Goal: Task Accomplishment & Management: Use online tool/utility

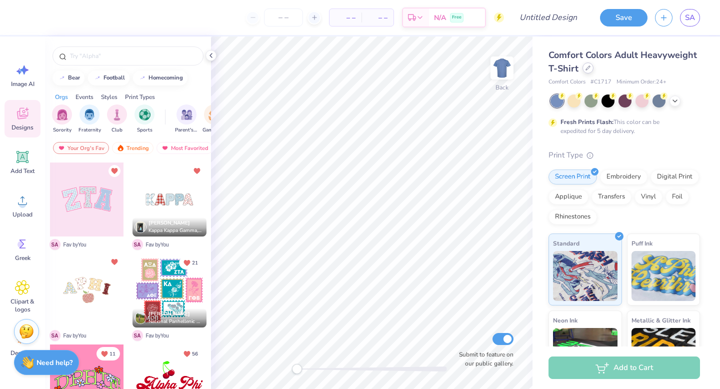
click at [591, 70] on div at bounding box center [587, 67] width 11 height 11
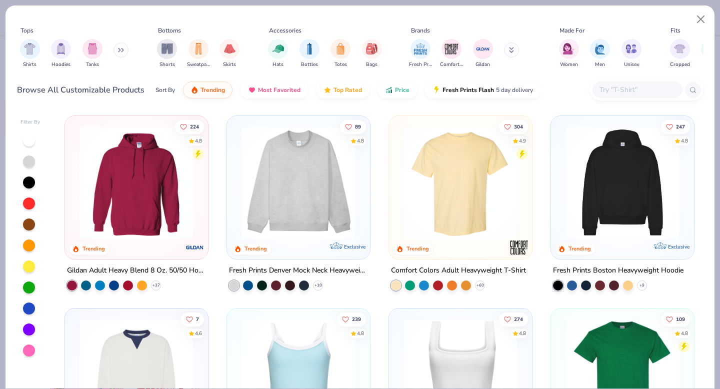
click at [611, 82] on div at bounding box center [637, 89] width 90 height 16
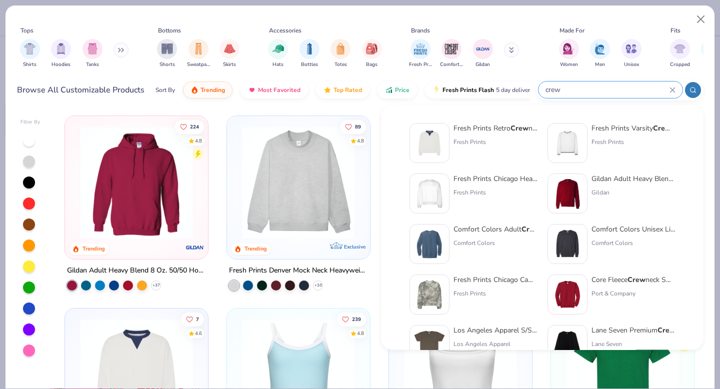
type input "crew"
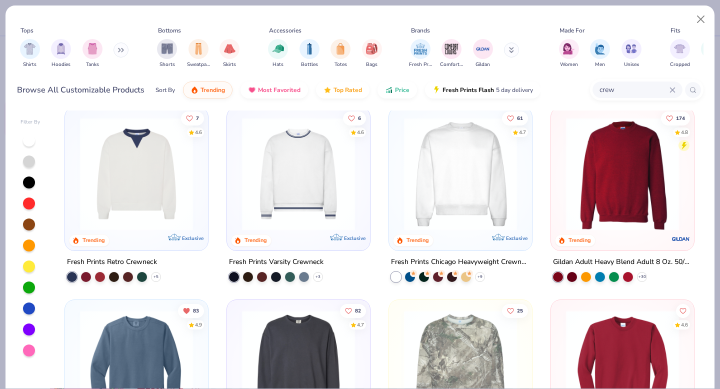
scroll to position [15, 0]
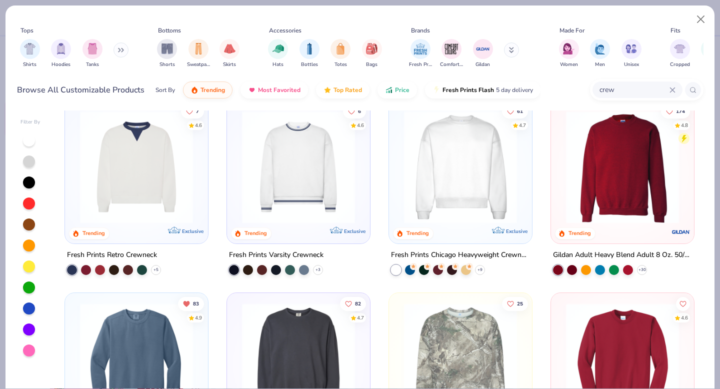
click at [450, 172] on img at bounding box center [460, 166] width 123 height 113
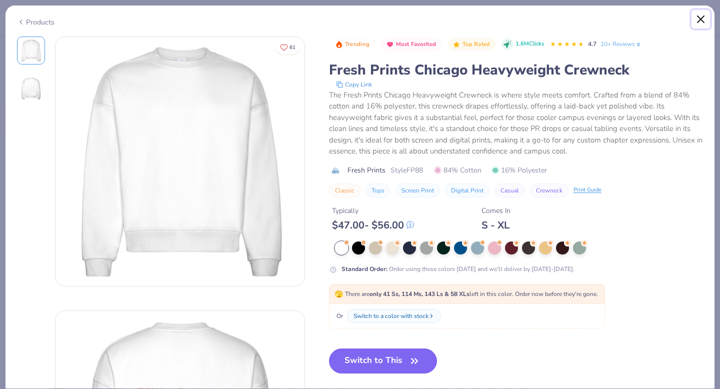
click at [692, 15] on button "Close" at bounding box center [700, 19] width 19 height 19
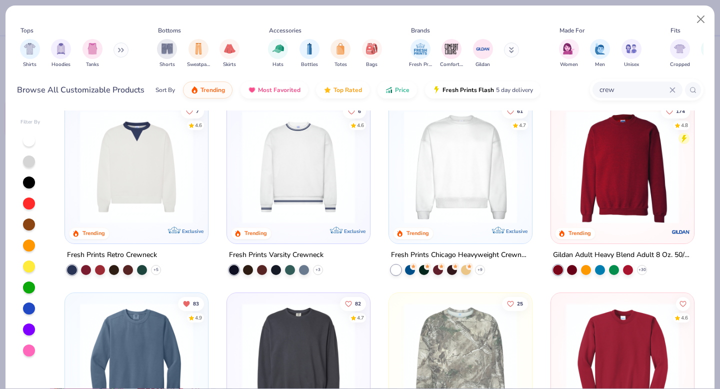
scroll to position [56, 0]
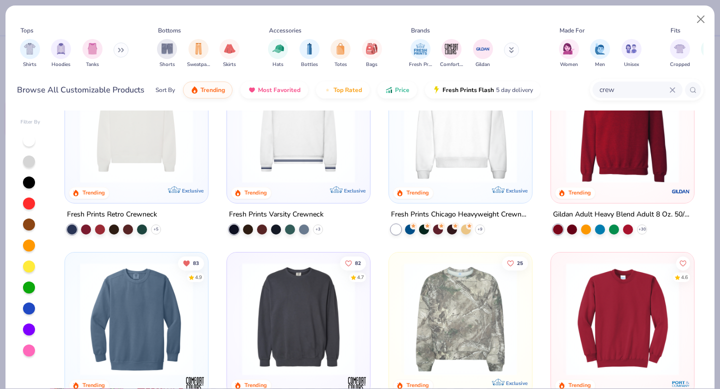
click at [588, 168] on img at bounding box center [622, 126] width 123 height 113
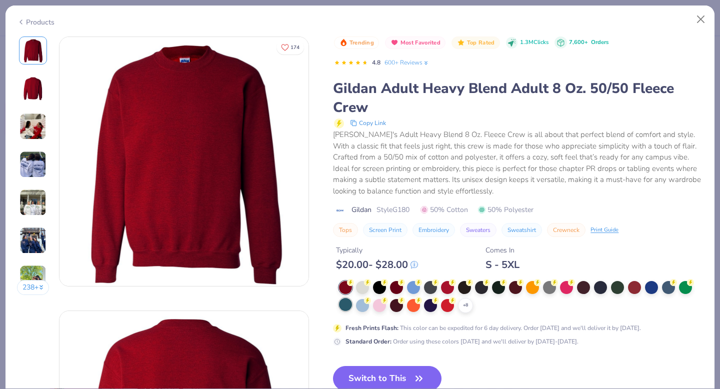
click at [344, 308] on div at bounding box center [345, 304] width 13 height 13
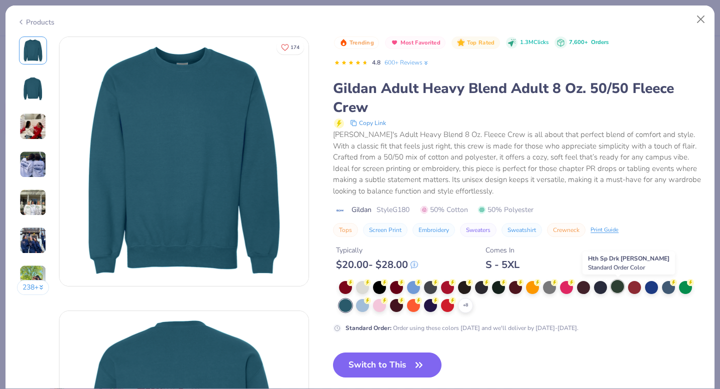
click at [612, 289] on div at bounding box center [617, 286] width 13 height 13
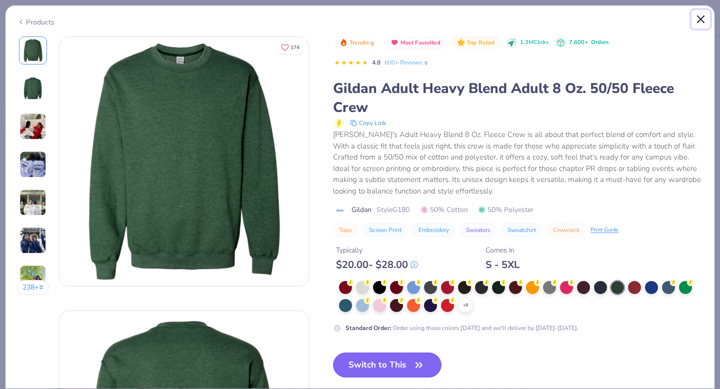
click at [701, 17] on button "Close" at bounding box center [700, 19] width 19 height 19
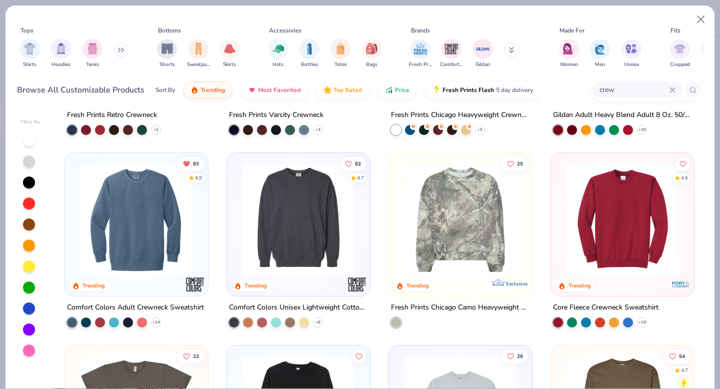
scroll to position [158, 0]
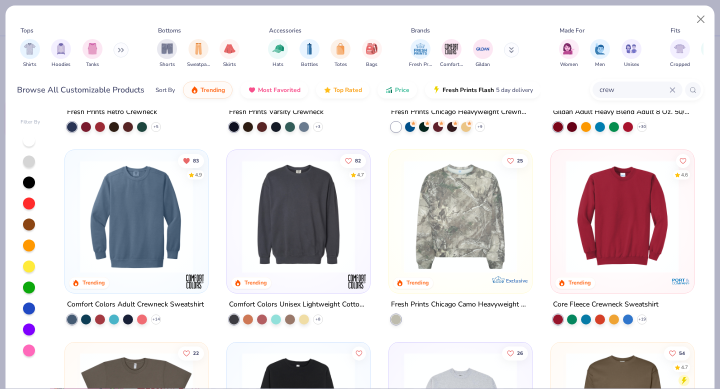
click at [615, 209] on img at bounding box center [621, 216] width 123 height 113
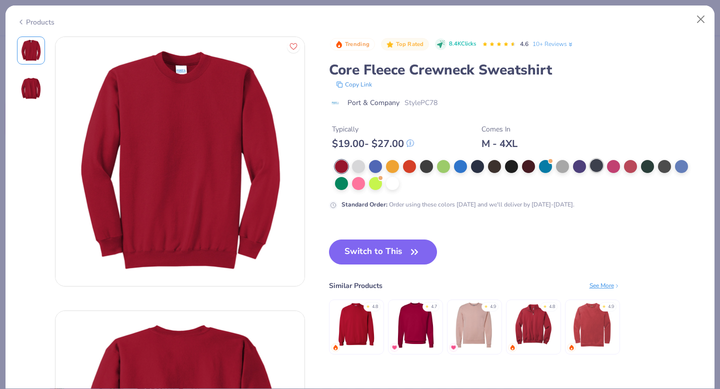
click at [595, 164] on div at bounding box center [596, 165] width 13 height 13
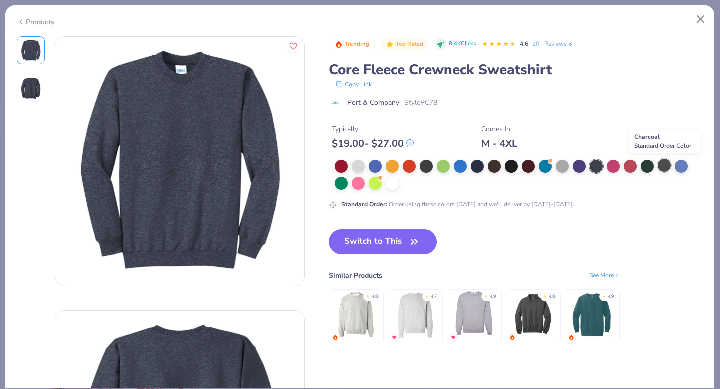
click at [659, 169] on div at bounding box center [664, 165] width 13 height 13
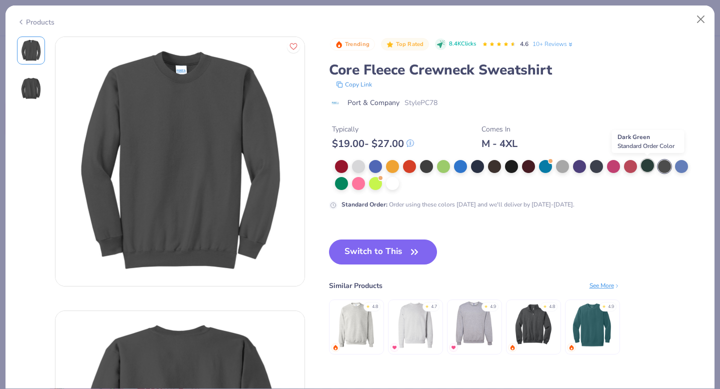
click at [644, 169] on div at bounding box center [647, 165] width 13 height 13
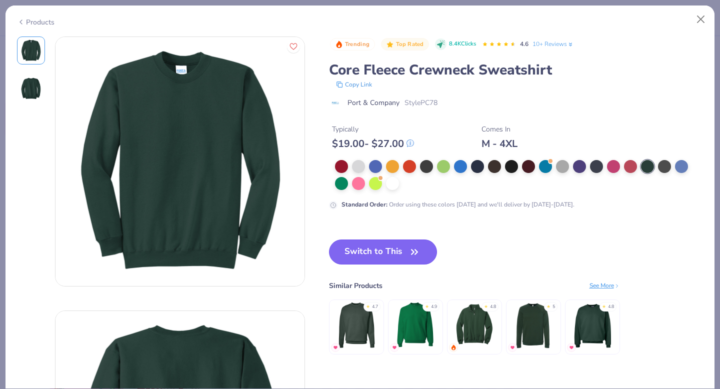
click at [405, 255] on button "Switch to This" at bounding box center [383, 251] width 108 height 25
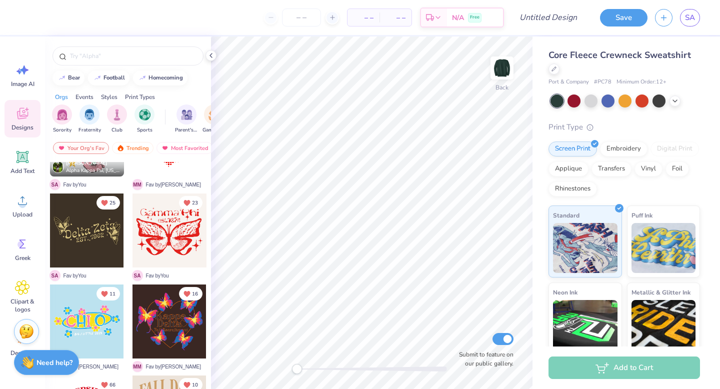
scroll to position [779, 0]
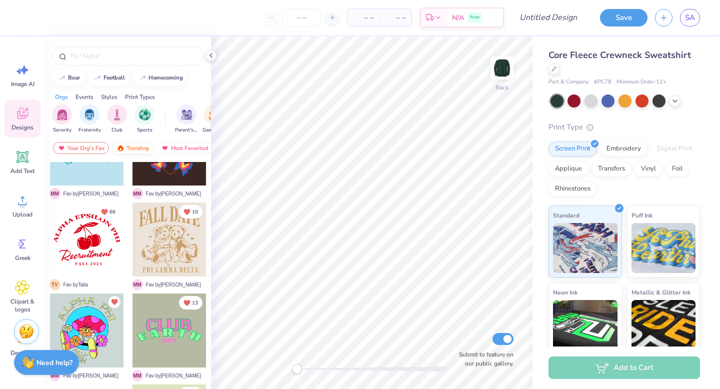
click at [125, 147] on div "Trending" at bounding box center [132, 148] width 41 height 12
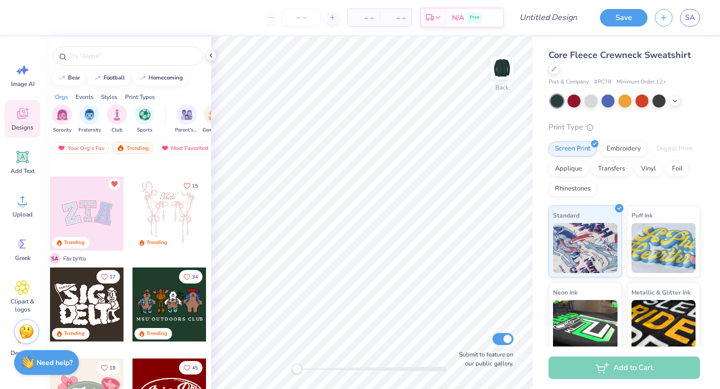
scroll to position [97, 0]
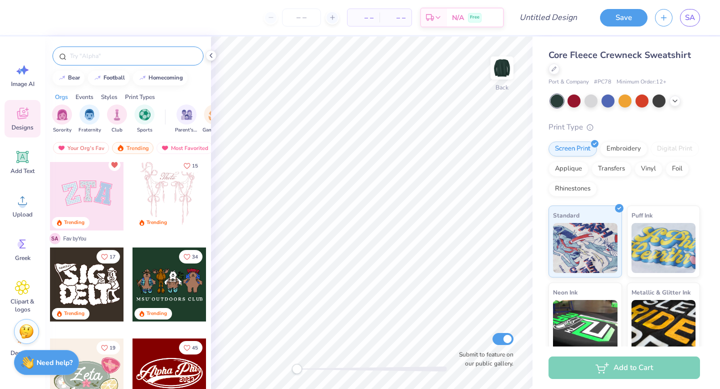
click at [162, 47] on div at bounding box center [127, 55] width 151 height 19
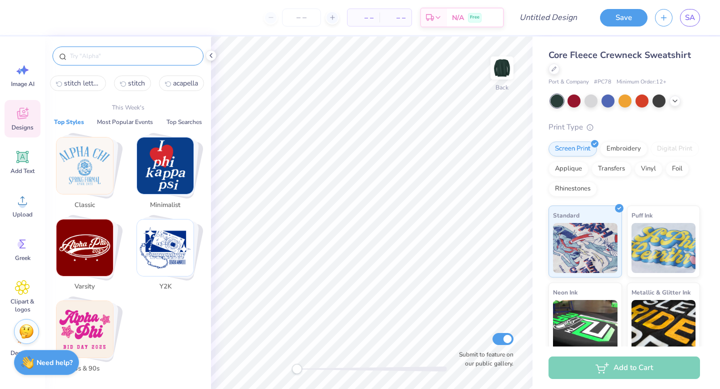
click at [161, 53] on input "text" at bounding box center [133, 56] width 128 height 10
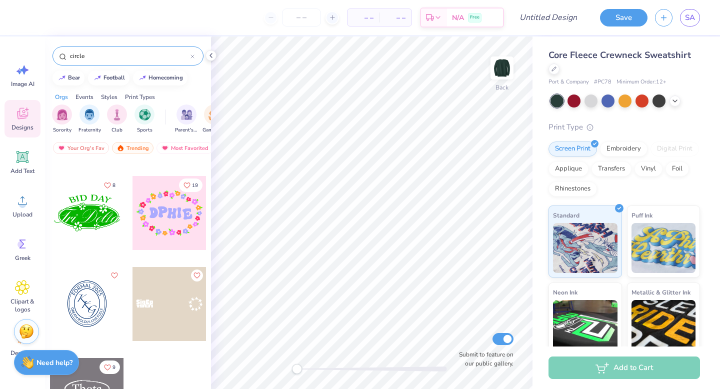
scroll to position [372, 0]
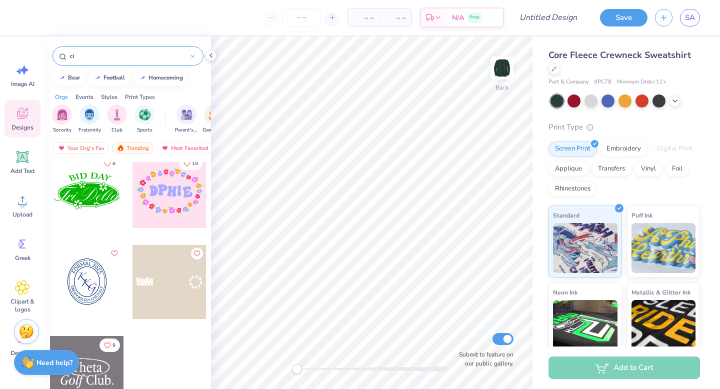
type input "c"
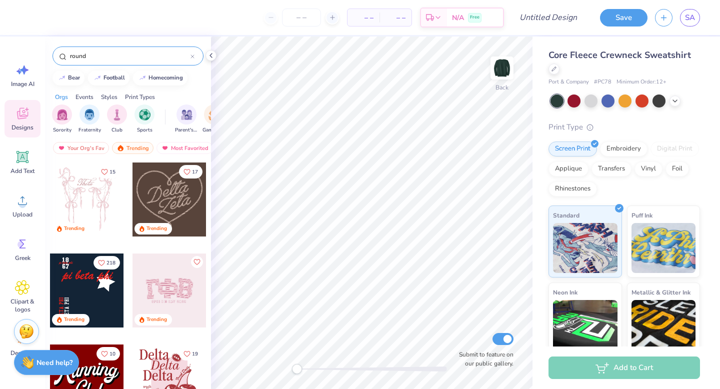
type input "round"
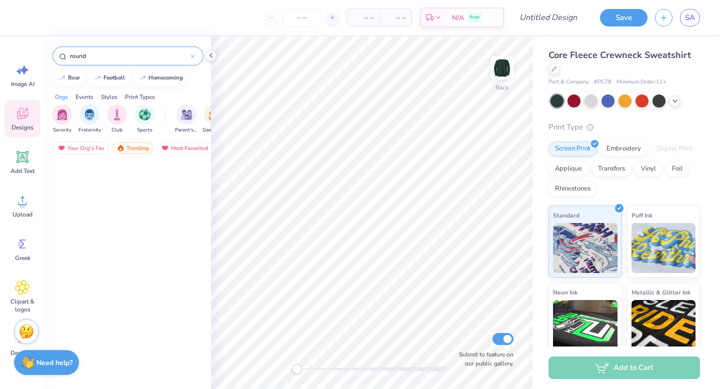
scroll to position [0, 0]
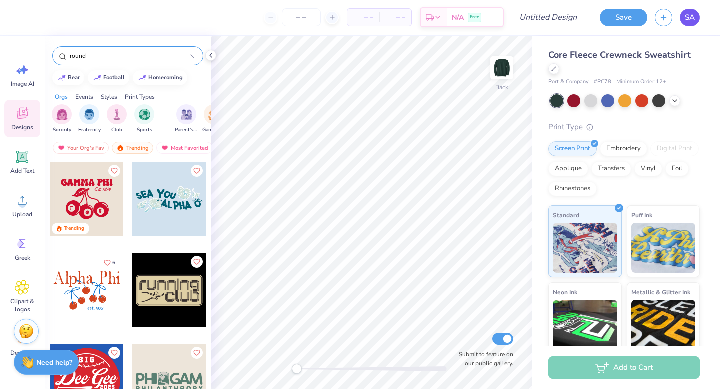
click at [685, 17] on span "SA" at bounding box center [690, 17] width 10 height 11
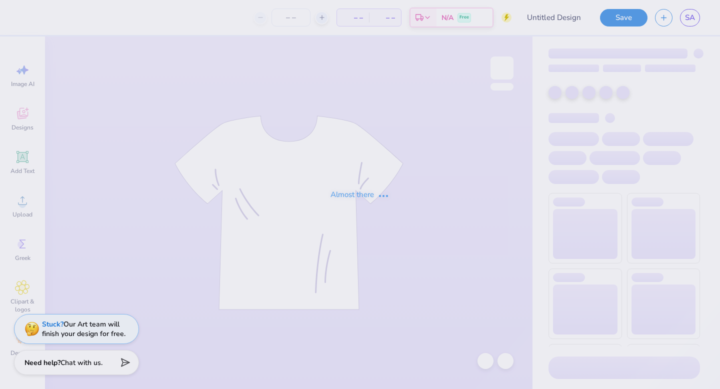
type input "trebs f25 2.0"
type input "16"
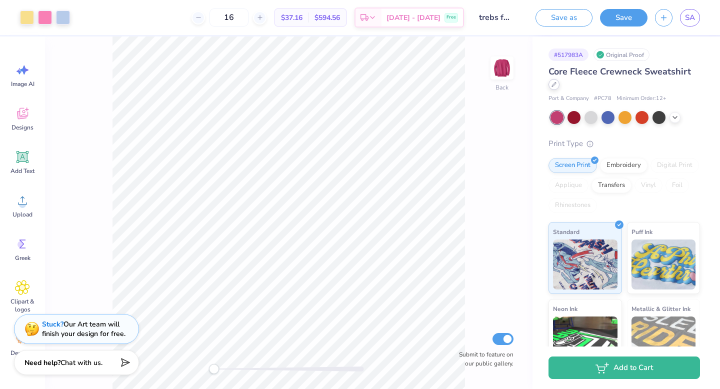
click at [551, 87] on div at bounding box center [553, 84] width 11 height 11
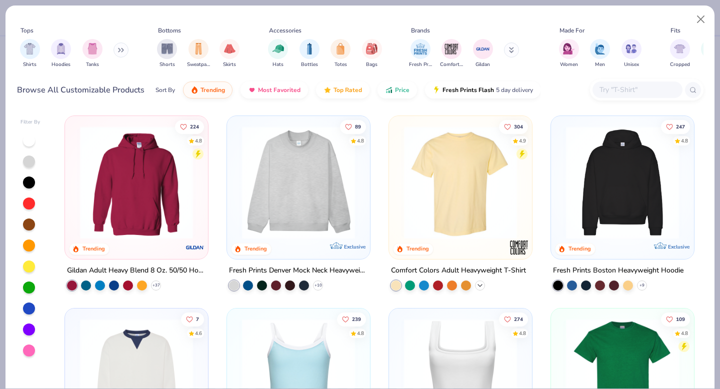
click at [478, 285] on icon at bounding box center [480, 285] width 8 height 8
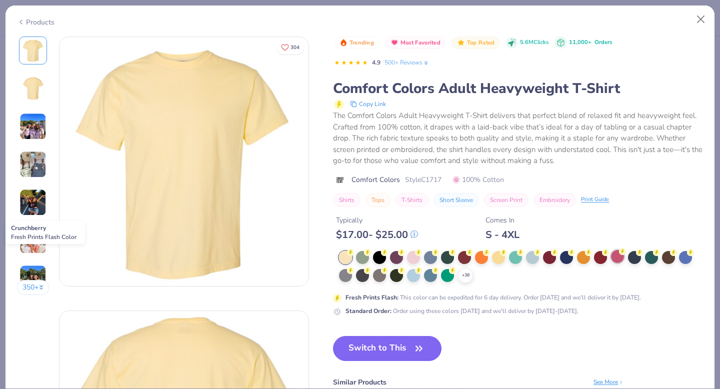
click at [614, 258] on div at bounding box center [617, 256] width 13 height 13
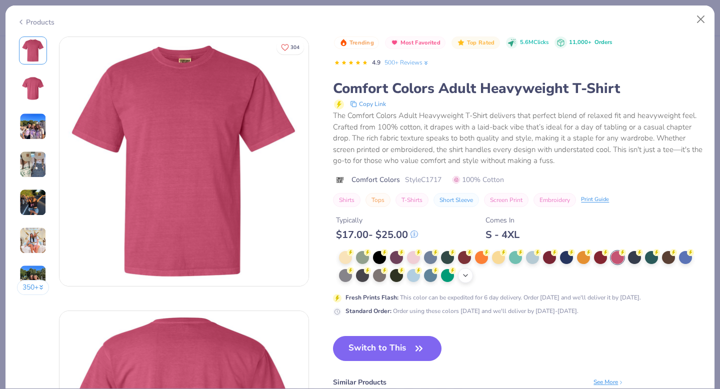
click at [466, 277] on icon at bounding box center [465, 275] width 8 height 8
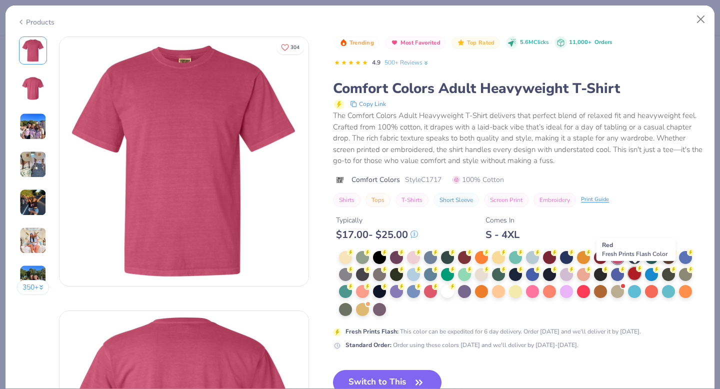
click at [632, 270] on div at bounding box center [634, 273] width 13 height 13
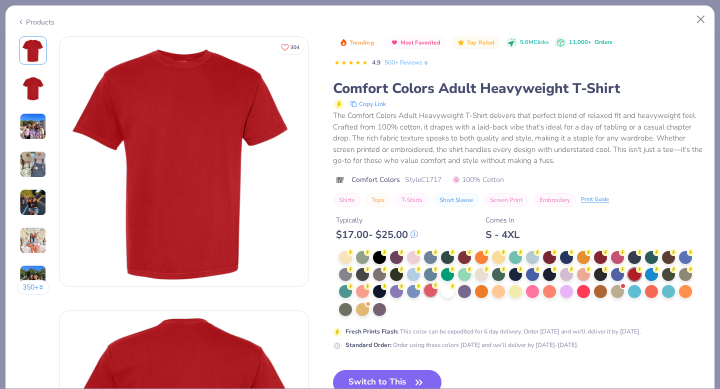
click at [431, 297] on div at bounding box center [430, 290] width 13 height 13
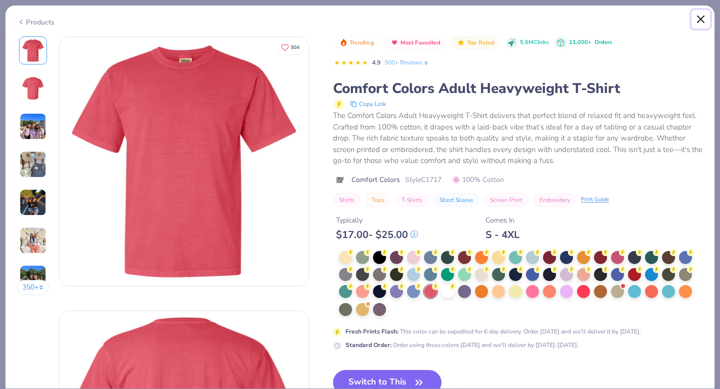
click at [697, 25] on button "Close" at bounding box center [700, 19] width 19 height 19
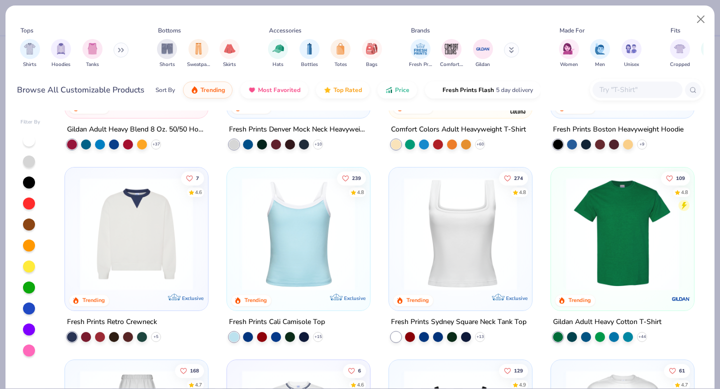
scroll to position [151, 0]
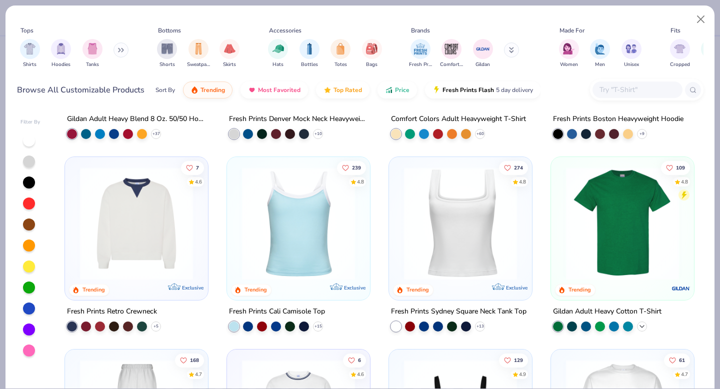
click at [640, 324] on icon at bounding box center [642, 326] width 8 height 8
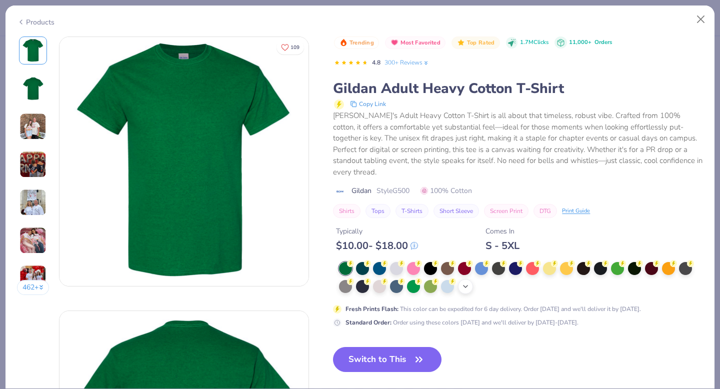
click at [464, 285] on polyline at bounding box center [465, 286] width 4 height 2
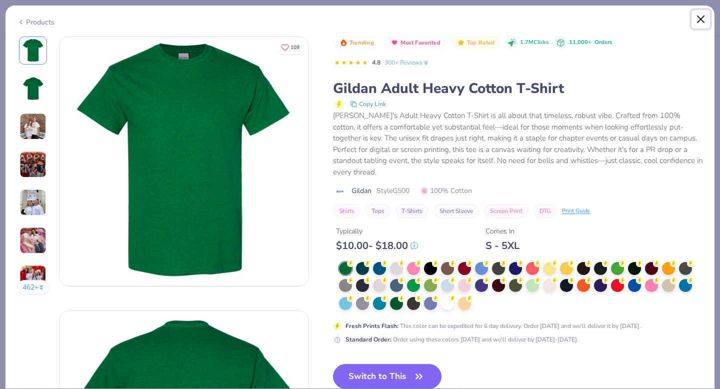
click at [698, 23] on button "Close" at bounding box center [700, 19] width 19 height 19
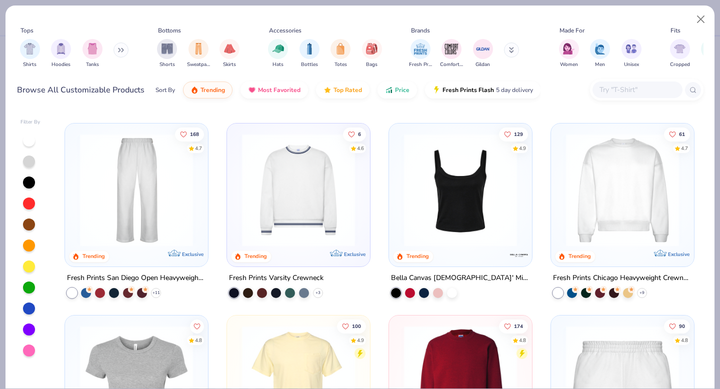
scroll to position [574, 0]
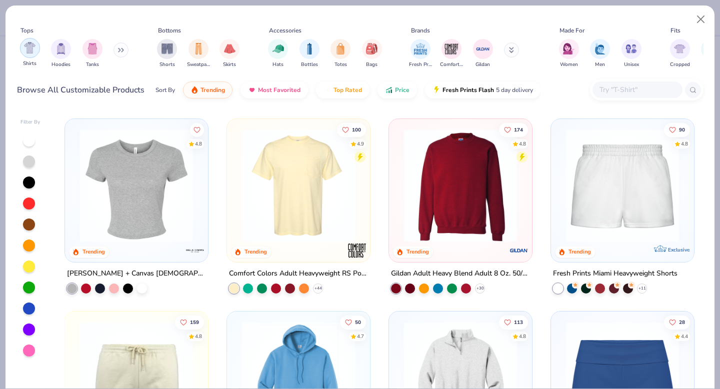
click at [21, 50] on div "filter for Shirts" at bounding box center [30, 48] width 20 height 20
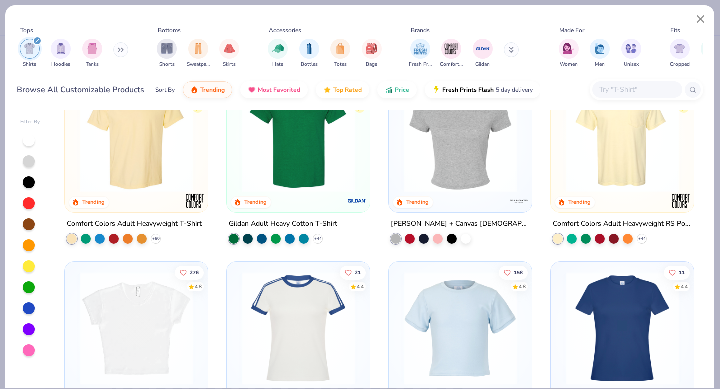
scroll to position [47, 0]
click at [643, 236] on icon at bounding box center [642, 238] width 8 height 8
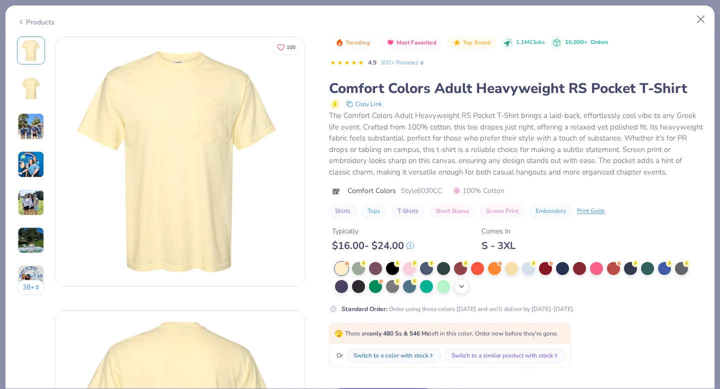
click at [464, 291] on div "+ 22" at bounding box center [461, 286] width 15 height 15
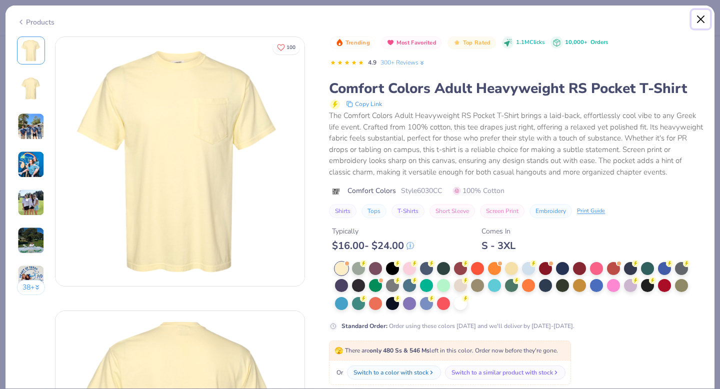
click at [703, 16] on button "Close" at bounding box center [700, 19] width 19 height 19
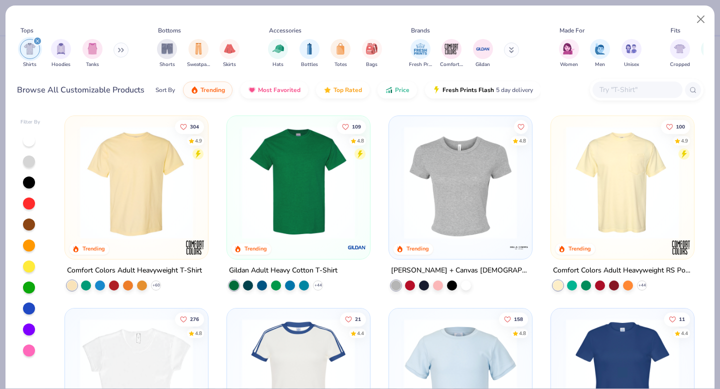
click at [331, 159] on img at bounding box center [298, 182] width 123 height 113
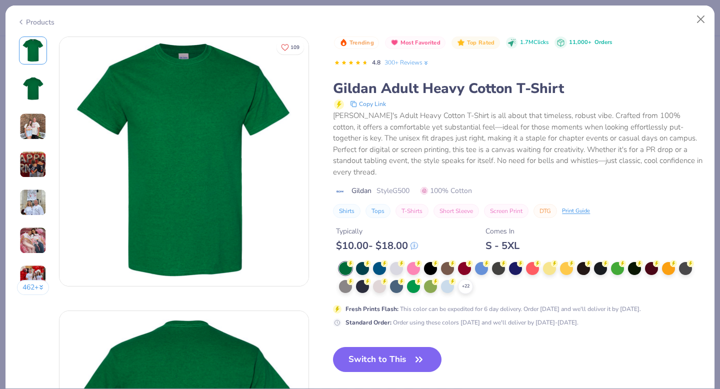
click at [457, 279] on div "+ 22" at bounding box center [521, 278] width 364 height 32
click at [470, 279] on div "+ 22" at bounding box center [465, 286] width 15 height 15
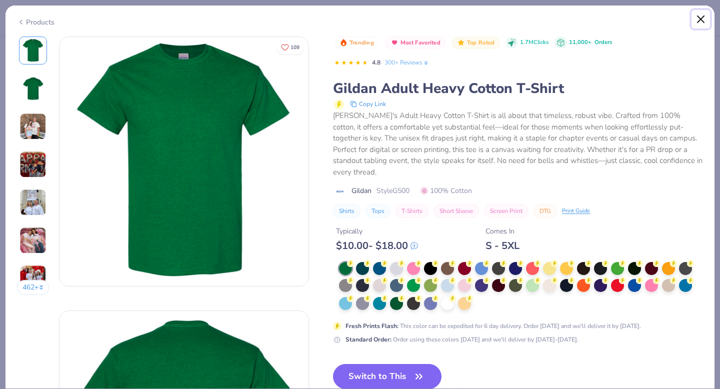
click at [699, 21] on button "Close" at bounding box center [700, 19] width 19 height 19
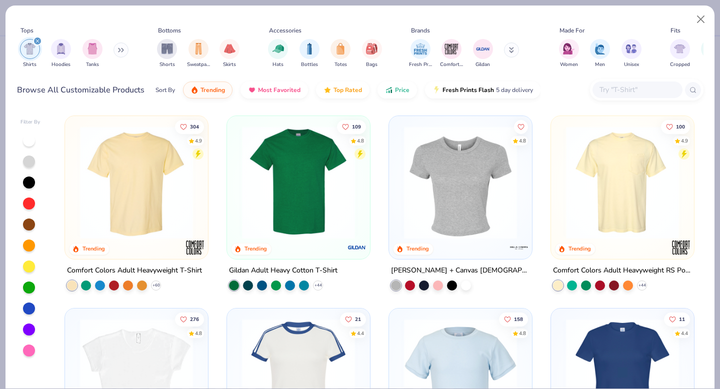
click at [148, 197] on img at bounding box center [136, 182] width 123 height 113
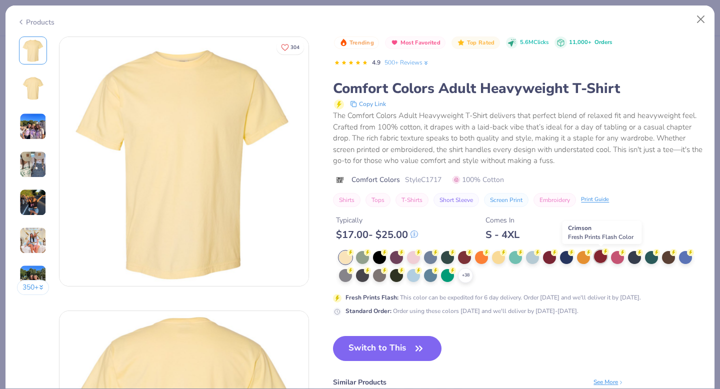
click at [605, 258] on div at bounding box center [600, 256] width 13 height 13
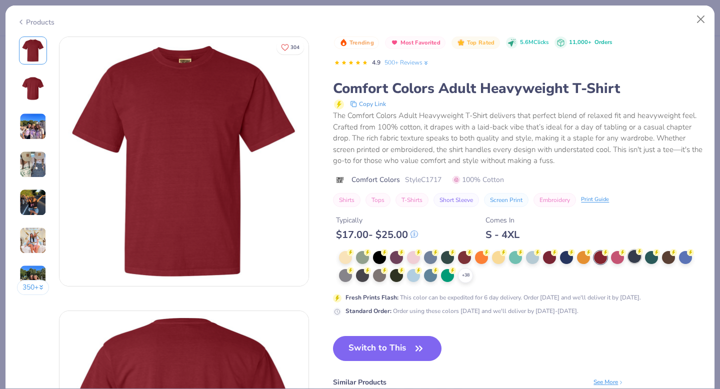
click at [628, 255] on div at bounding box center [634, 256] width 13 height 13
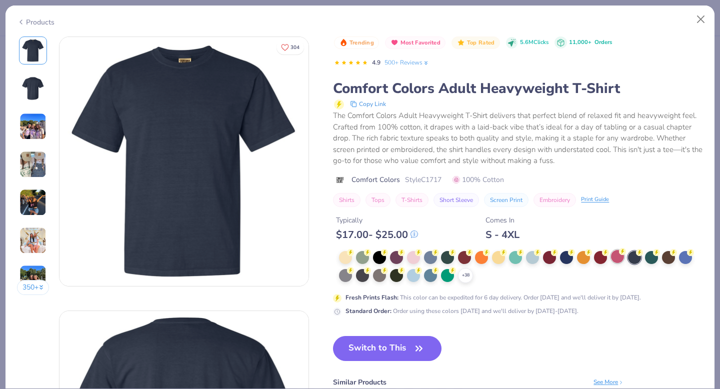
click at [619, 258] on div at bounding box center [617, 256] width 13 height 13
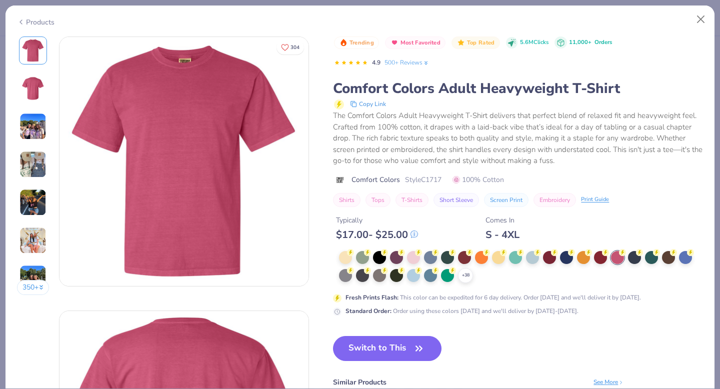
click at [458, 280] on div "+ 38" at bounding box center [521, 267] width 364 height 32
click at [465, 277] on icon at bounding box center [465, 275] width 8 height 8
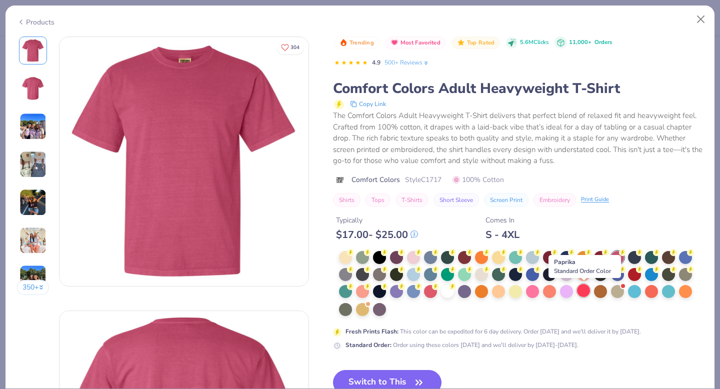
click at [585, 289] on div at bounding box center [583, 290] width 13 height 13
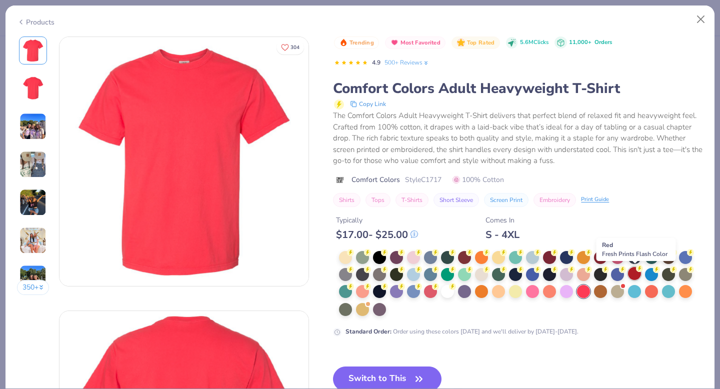
click at [632, 277] on div at bounding box center [634, 273] width 13 height 13
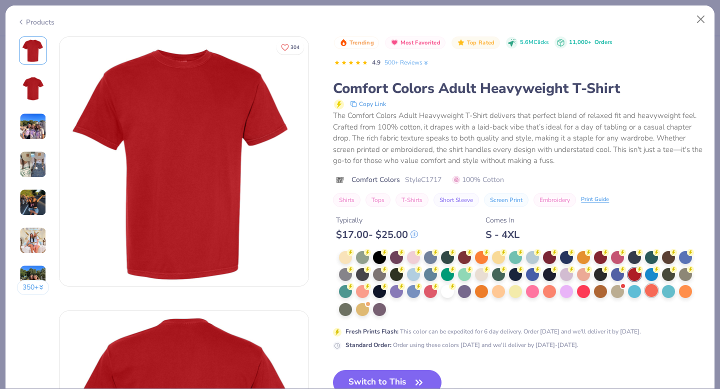
click at [653, 291] on div at bounding box center [651, 290] width 13 height 13
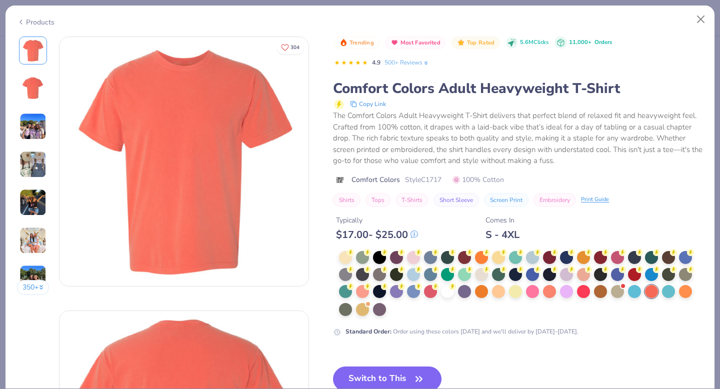
click at [359, 283] on div at bounding box center [521, 284] width 364 height 66
click at [359, 289] on div at bounding box center [362, 290] width 13 height 13
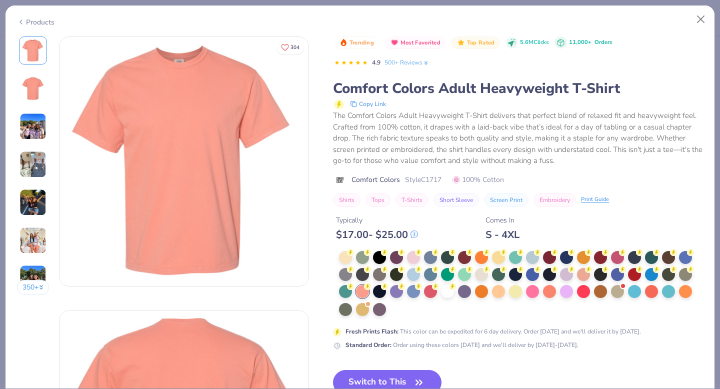
click at [511, 298] on div at bounding box center [521, 284] width 364 height 66
click at [512, 298] on div at bounding box center [521, 284] width 364 height 66
click at [541, 297] on div at bounding box center [521, 284] width 364 height 66
click at [533, 292] on div at bounding box center [532, 290] width 13 height 13
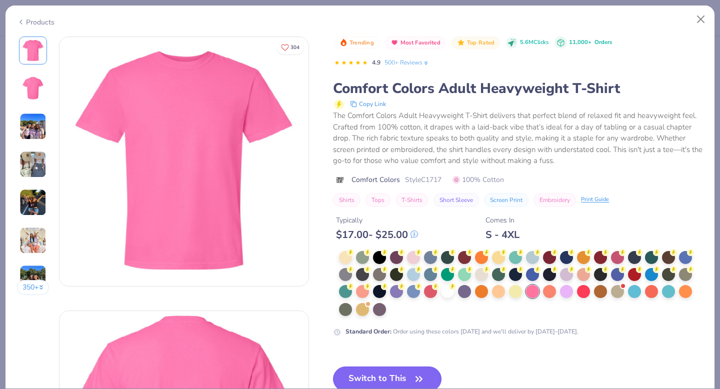
click at [374, 375] on button "Switch to This" at bounding box center [387, 378] width 108 height 25
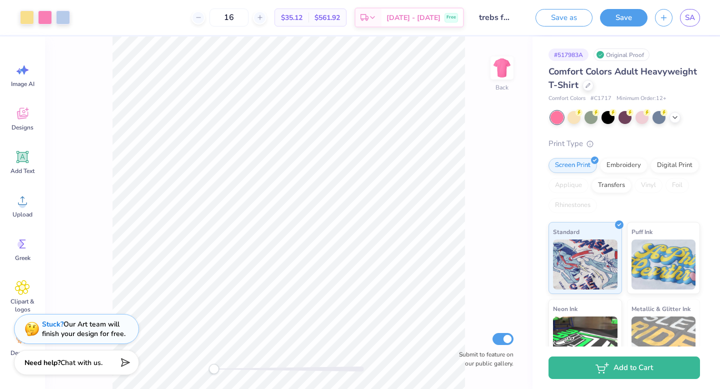
click at [510, 45] on div "Back Submit to feature on our public gallery." at bounding box center [288, 212] width 487 height 352
click at [48, 21] on div at bounding box center [45, 16] width 14 height 14
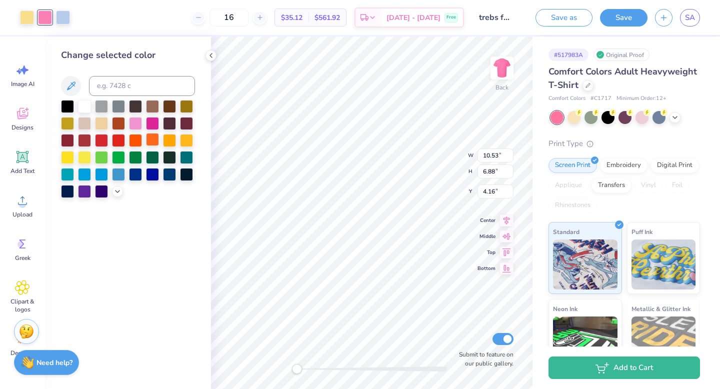
click at [150, 144] on div at bounding box center [152, 139] width 13 height 13
click at [115, 191] on icon at bounding box center [117, 190] width 8 height 8
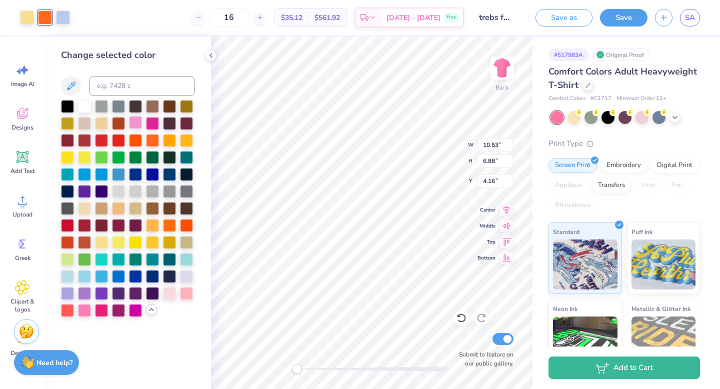
click at [134, 118] on div at bounding box center [135, 122] width 13 height 13
click at [164, 292] on div at bounding box center [169, 292] width 13 height 13
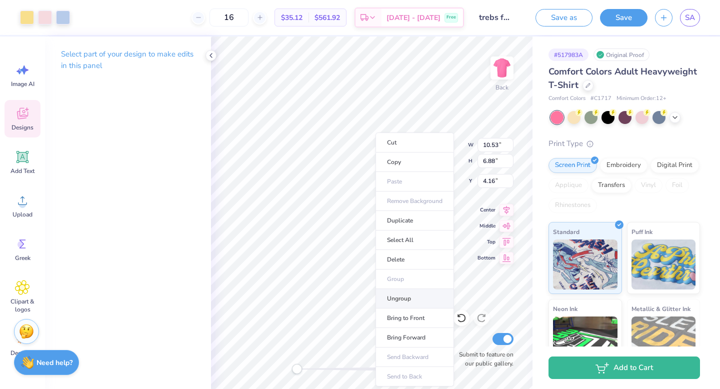
click at [429, 307] on li "Ungroup" at bounding box center [414, 298] width 78 height 19
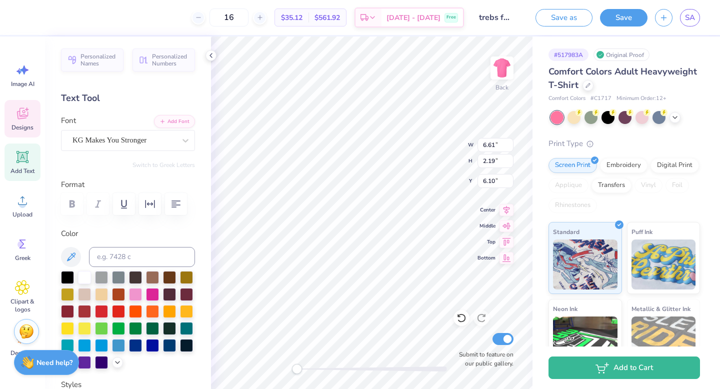
type input "1.11"
type input "1.18"
type input "5.33"
type input "1.55"
type input "1.63"
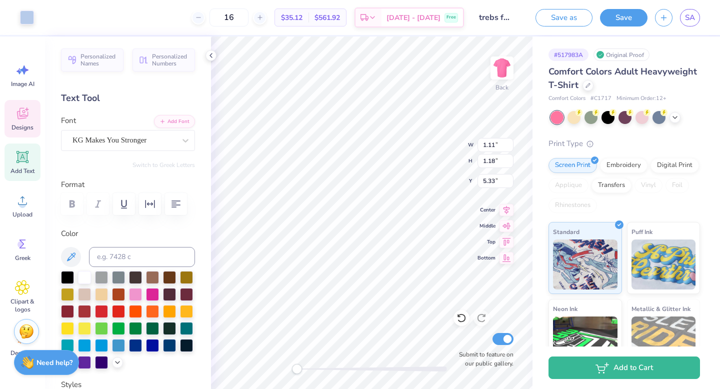
type input "4.74"
type input "0.99"
type input "1.09"
type input "4.16"
type input "1.23"
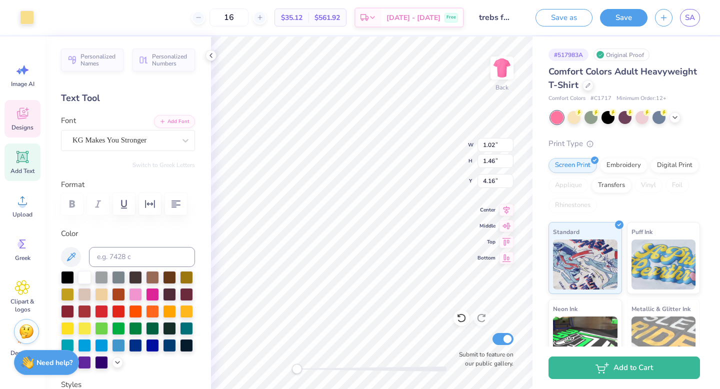
type input "1.36"
type input "8.29"
type input "1.40"
type input "1.10"
type input "9.93"
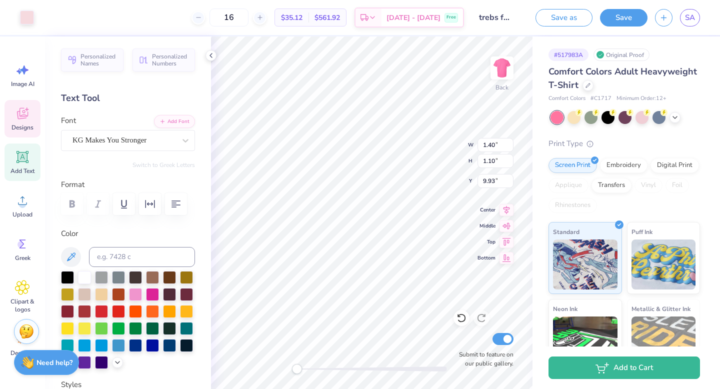
type input "0.72"
type input "1.64"
type input "8.30"
type input "3.24"
type input "10.44"
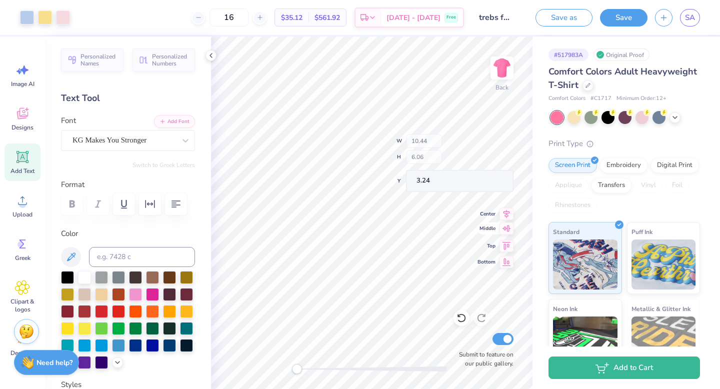
type input "6.06"
type input "3.00"
click at [624, 17] on button "Save" at bounding box center [623, 15] width 47 height 17
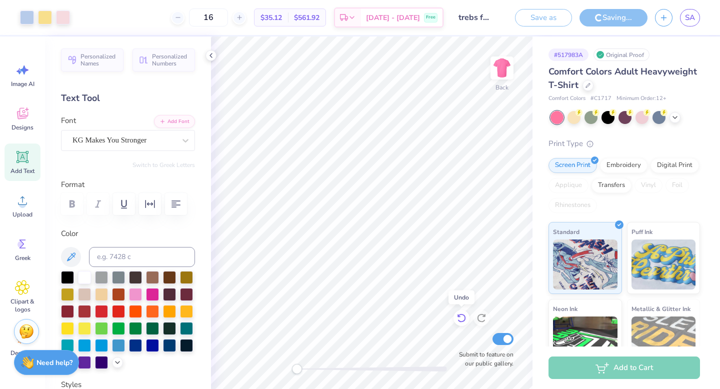
click at [459, 317] on icon at bounding box center [461, 318] width 10 height 10
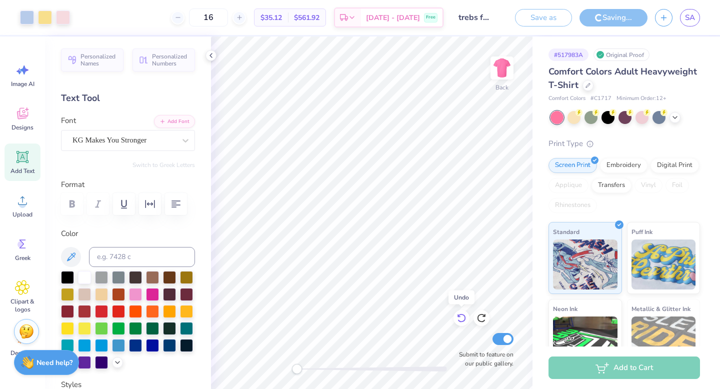
click at [459, 317] on icon at bounding box center [461, 318] width 10 height 10
click at [460, 319] on icon at bounding box center [461, 318] width 10 height 10
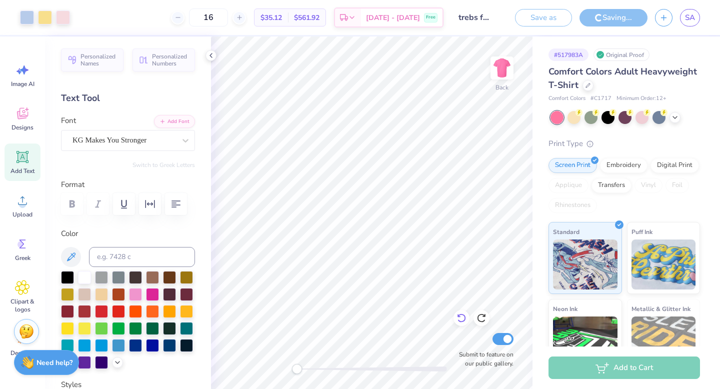
click at [463, 319] on icon at bounding box center [461, 318] width 10 height 10
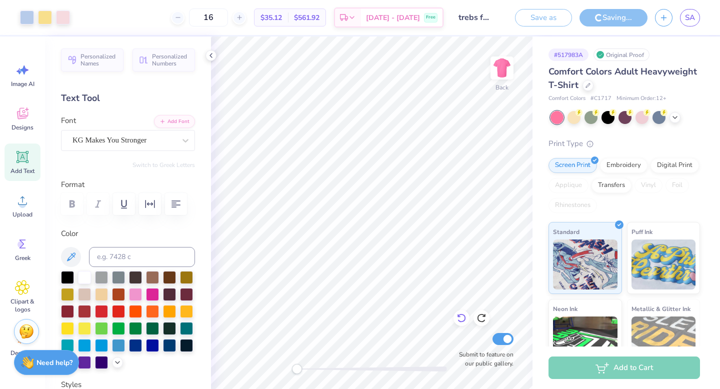
click at [463, 318] on icon at bounding box center [461, 318] width 10 height 10
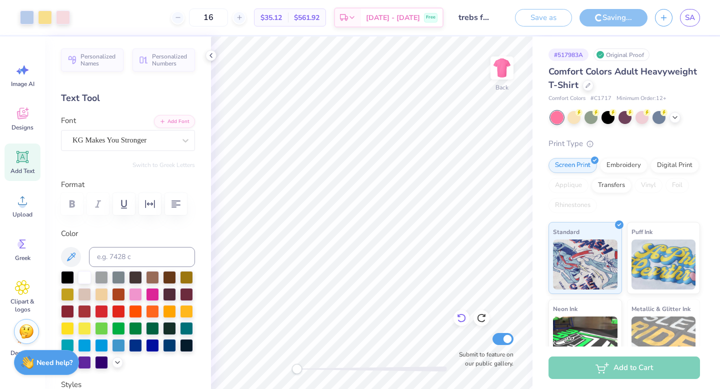
click at [463, 318] on icon at bounding box center [461, 318] width 10 height 10
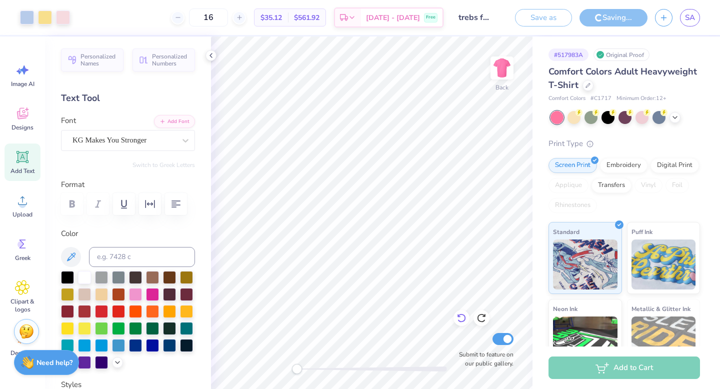
click at [463, 318] on icon at bounding box center [461, 318] width 10 height 10
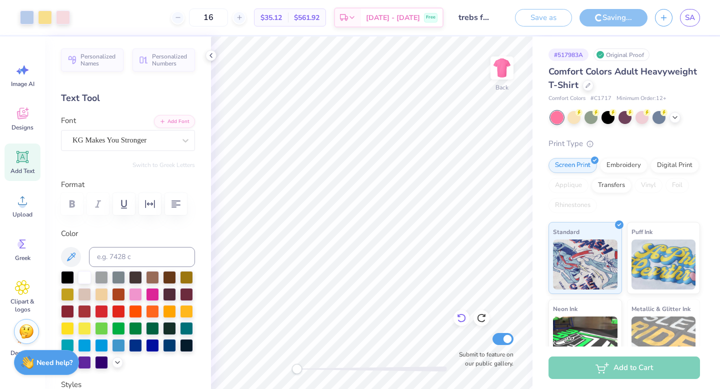
click at [463, 318] on icon at bounding box center [461, 318] width 10 height 10
click at [581, 87] on div "Comfort Colors Adult Heavyweight T-Shirt" at bounding box center [623, 78] width 151 height 27
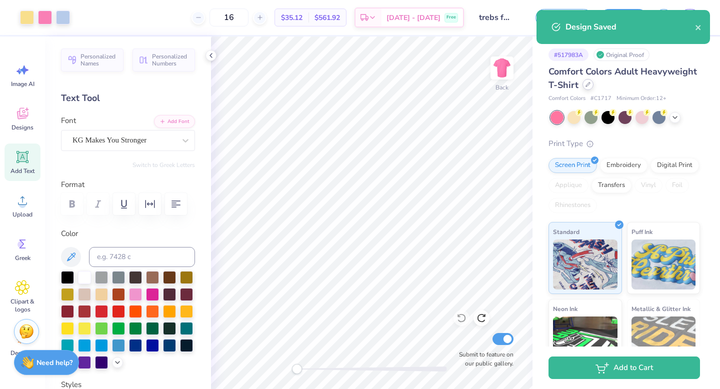
click at [583, 86] on div at bounding box center [587, 84] width 11 height 11
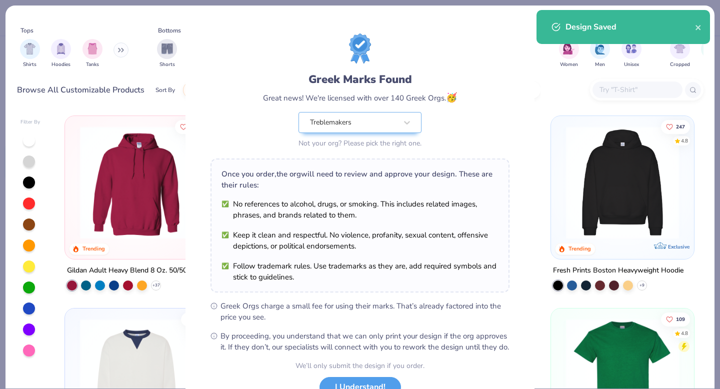
click at [607, 92] on div "Greek Marks Found Great news! We're licensed with over 140 Greek Orgs. 🥳 Treble…" at bounding box center [360, 194] width 720 height 389
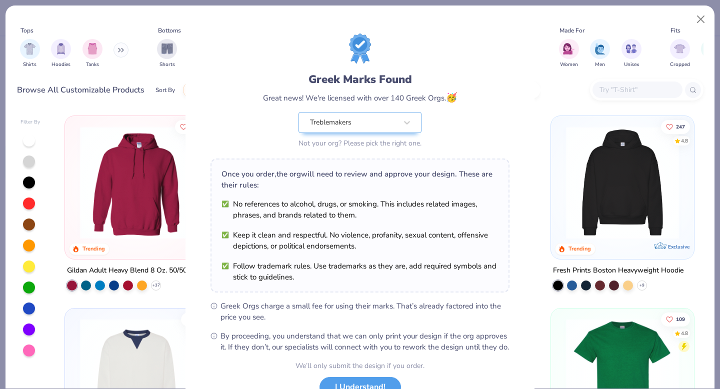
scroll to position [79, 0]
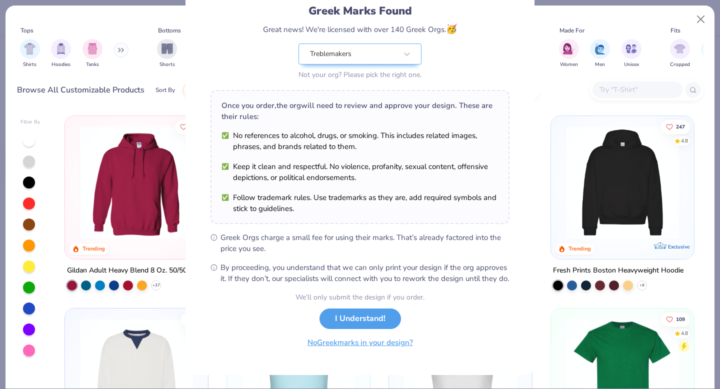
click at [360, 348] on button "No Greek marks in your design?" at bounding box center [360, 342] width 122 height 20
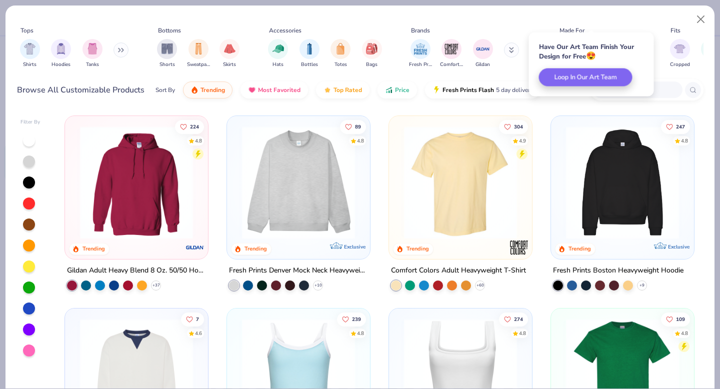
scroll to position [0, 0]
click at [661, 84] on input "text" at bounding box center [636, 89] width 77 height 11
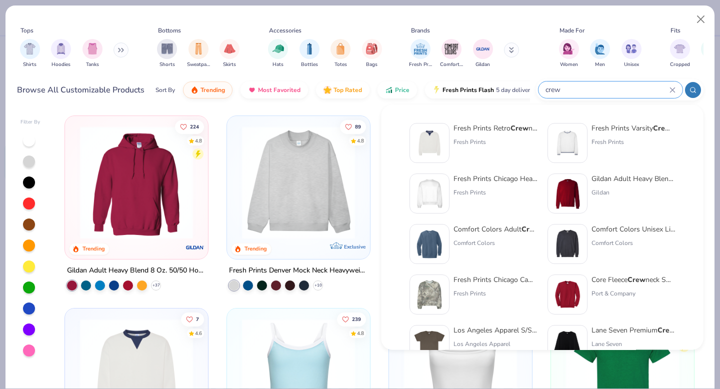
type input "crew"
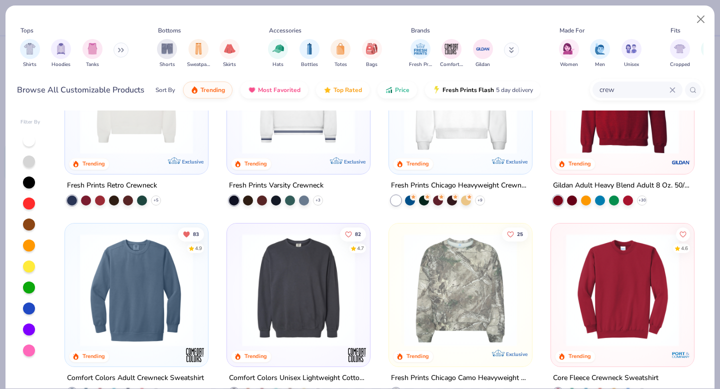
scroll to position [126, 0]
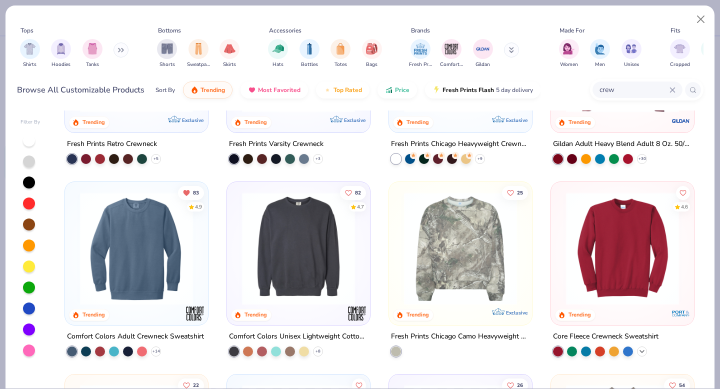
click at [643, 347] on icon at bounding box center [642, 351] width 8 height 8
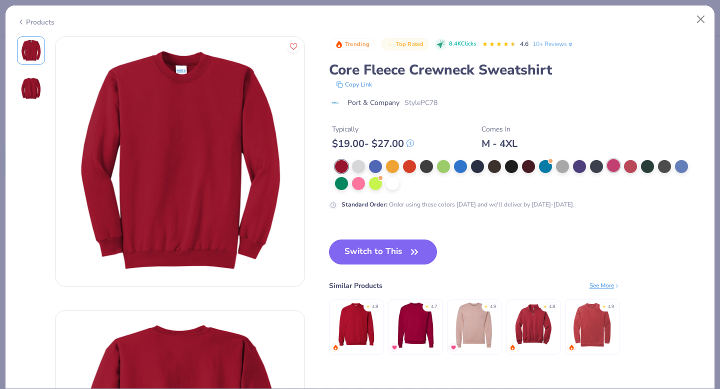
click at [613, 167] on div at bounding box center [613, 165] width 13 height 13
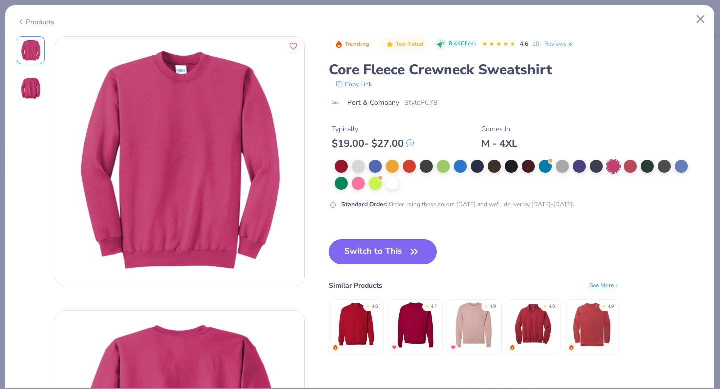
click at [368, 254] on button "Switch to This" at bounding box center [383, 251] width 108 height 25
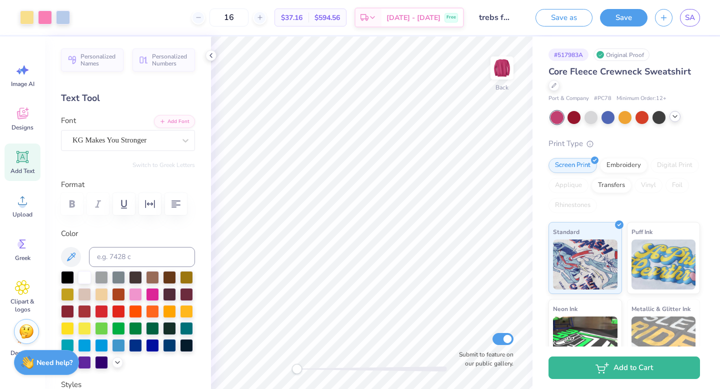
click at [670, 119] on div at bounding box center [674, 116] width 11 height 11
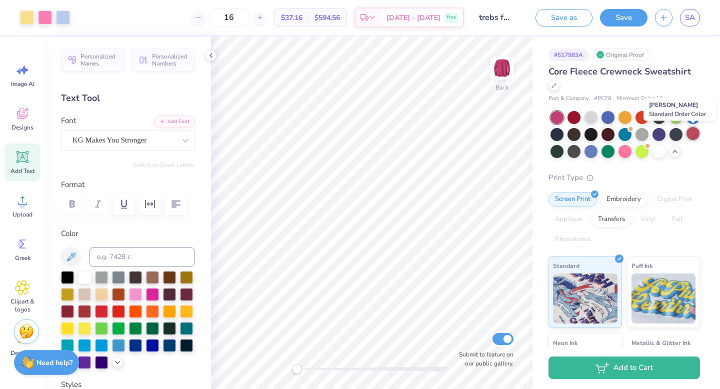
click at [694, 134] on div at bounding box center [692, 133] width 13 height 13
click at [553, 117] on div at bounding box center [556, 117] width 13 height 13
click at [690, 130] on div at bounding box center [692, 133] width 13 height 13
click at [640, 17] on button "Save" at bounding box center [623, 15] width 47 height 17
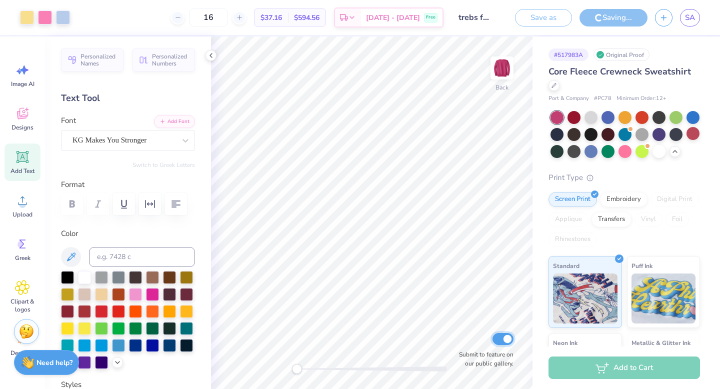
click at [504, 338] on input "Submit to feature on our public gallery." at bounding box center [502, 339] width 21 height 12
checkbox input "false"
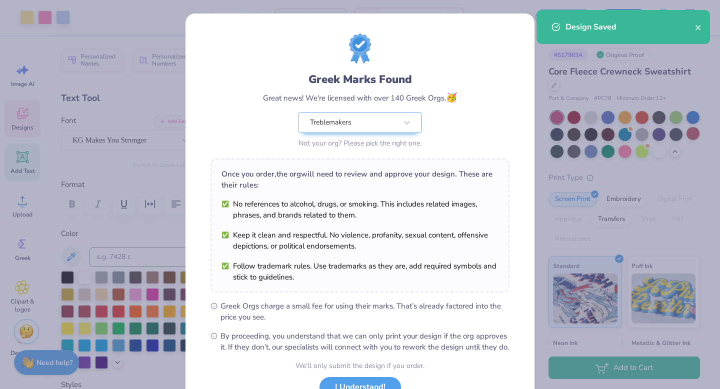
scroll to position [79, 0]
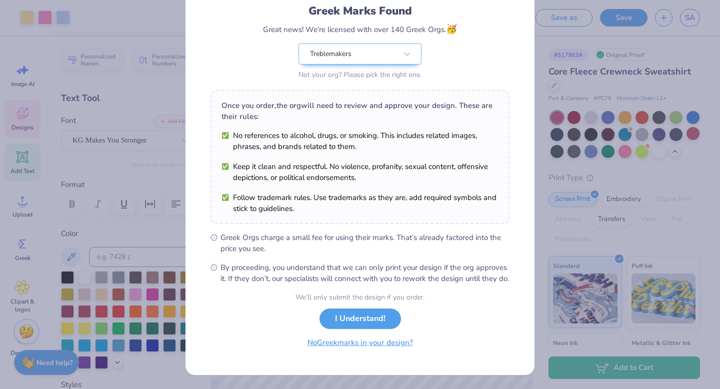
click at [335, 347] on button "No Greek marks in your design?" at bounding box center [360, 342] width 122 height 20
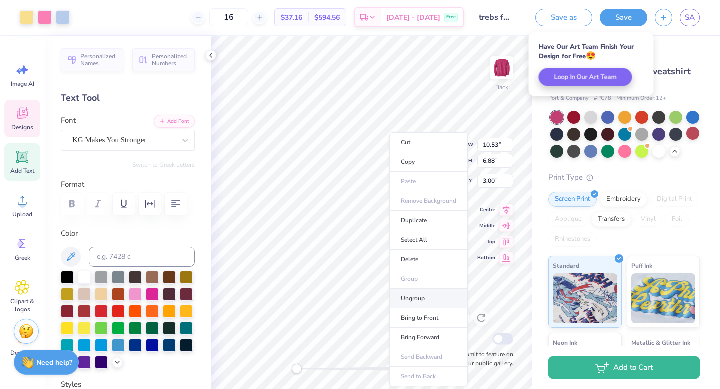
click at [408, 295] on li "Ungroup" at bounding box center [428, 298] width 78 height 19
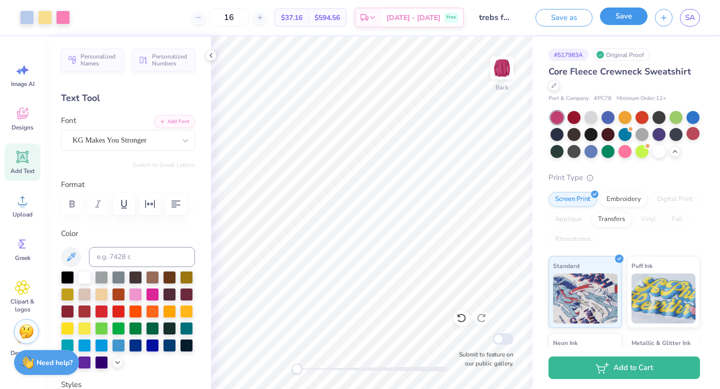
click at [618, 24] on button "Save" at bounding box center [623, 15] width 47 height 17
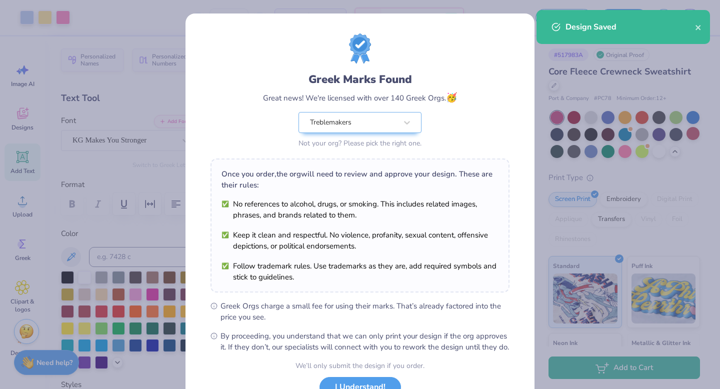
scroll to position [79, 0]
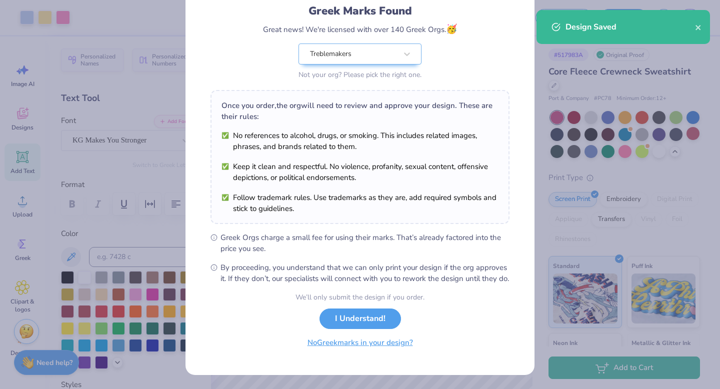
click at [367, 348] on button "No Greek marks in your design?" at bounding box center [360, 342] width 122 height 20
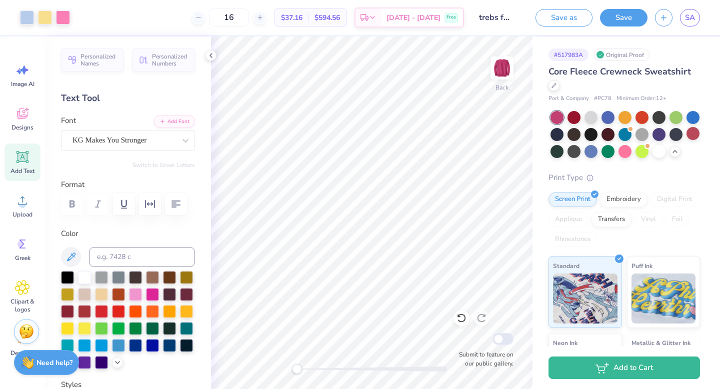
scroll to position [0, 0]
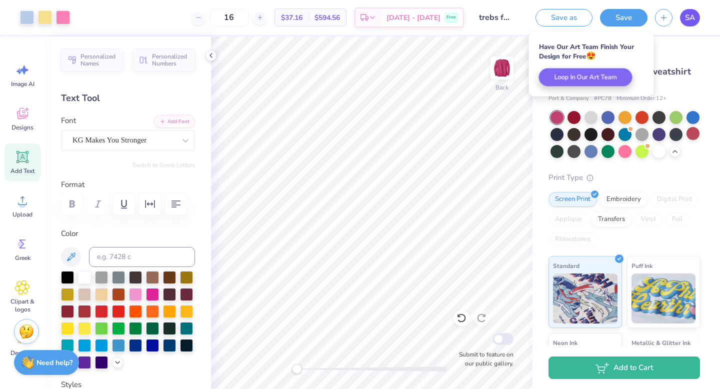
click at [685, 18] on span "SA" at bounding box center [690, 17] width 10 height 11
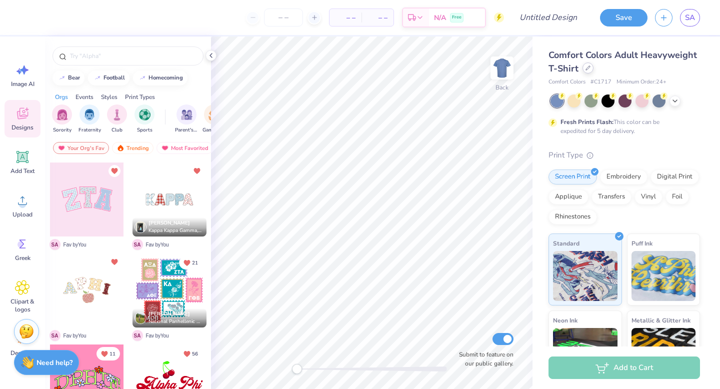
click at [591, 71] on div at bounding box center [587, 67] width 11 height 11
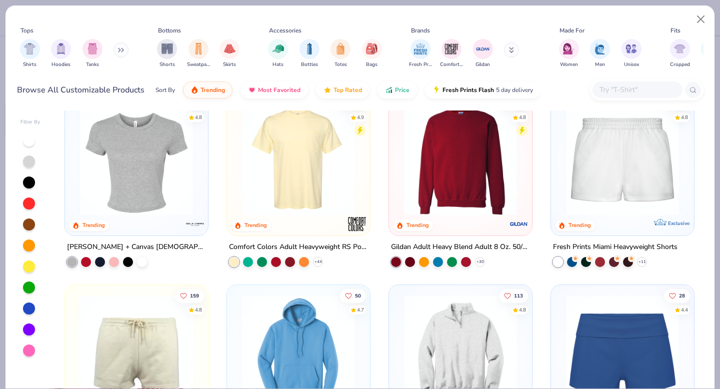
scroll to position [663, 0]
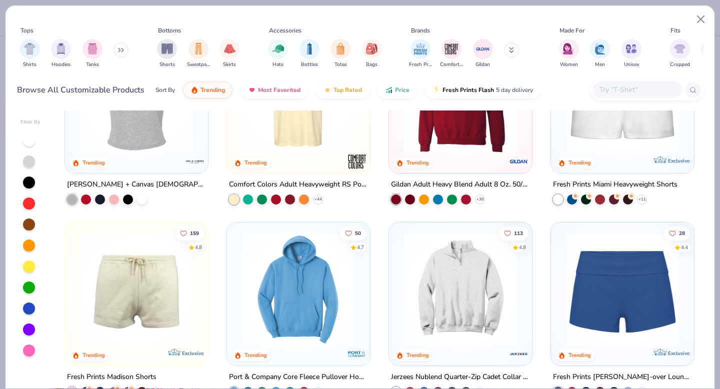
click at [629, 88] on input "text" at bounding box center [636, 89] width 77 height 11
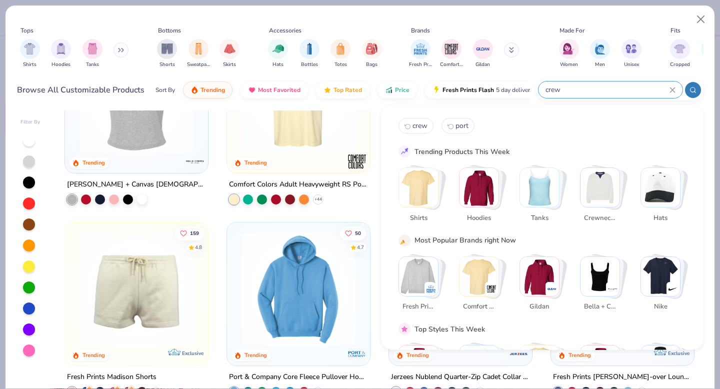
type input "crew"
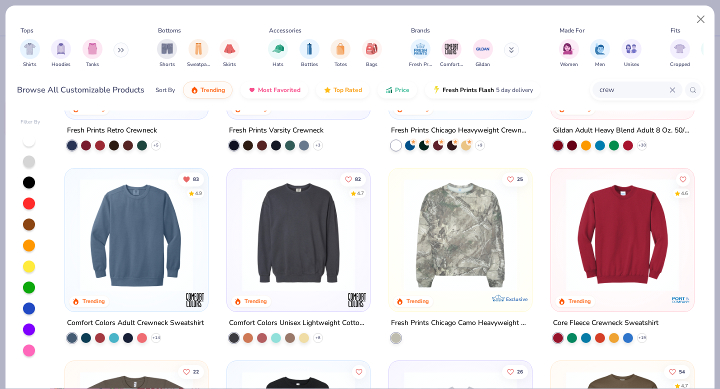
scroll to position [141, 0]
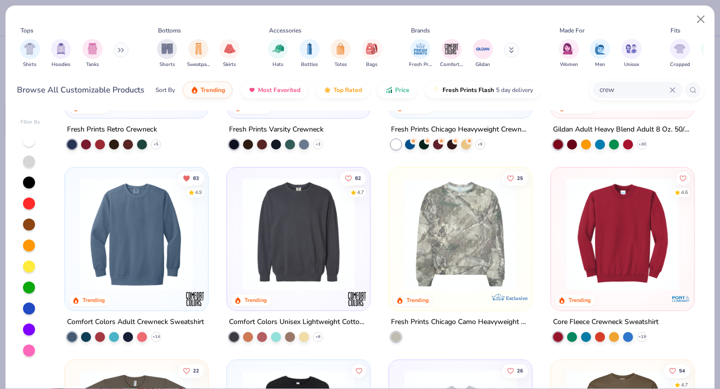
click at [631, 251] on img at bounding box center [622, 233] width 123 height 113
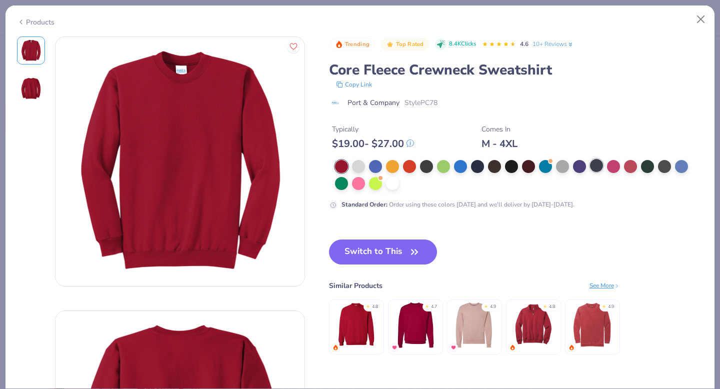
click at [595, 167] on div at bounding box center [596, 165] width 13 height 13
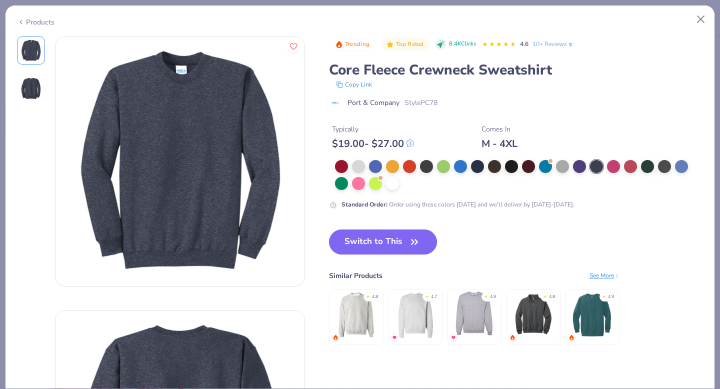
click at [393, 236] on button "Switch to This" at bounding box center [383, 241] width 108 height 25
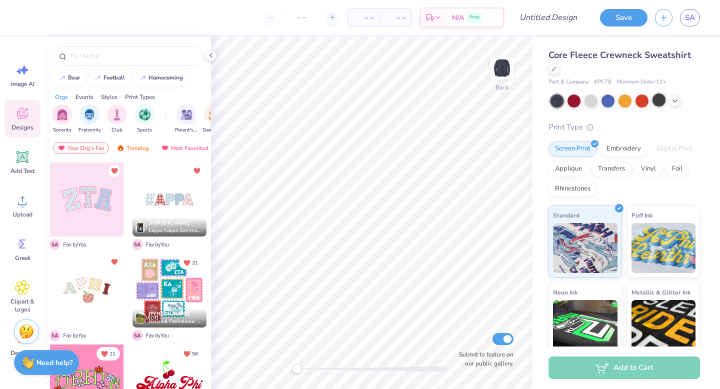
click at [654, 99] on div at bounding box center [658, 99] width 13 height 13
click at [678, 101] on icon at bounding box center [675, 100] width 8 height 8
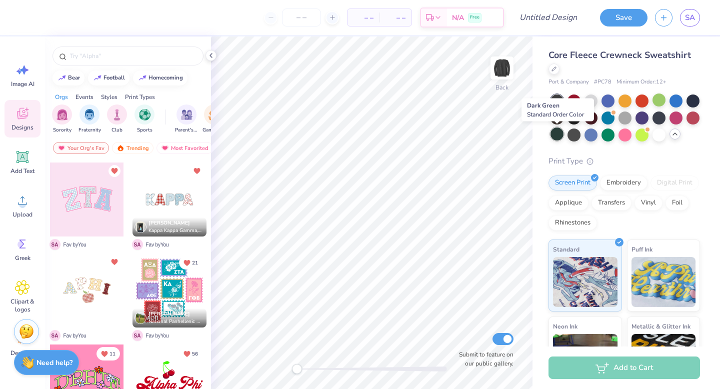
click at [554, 128] on div at bounding box center [556, 133] width 13 height 13
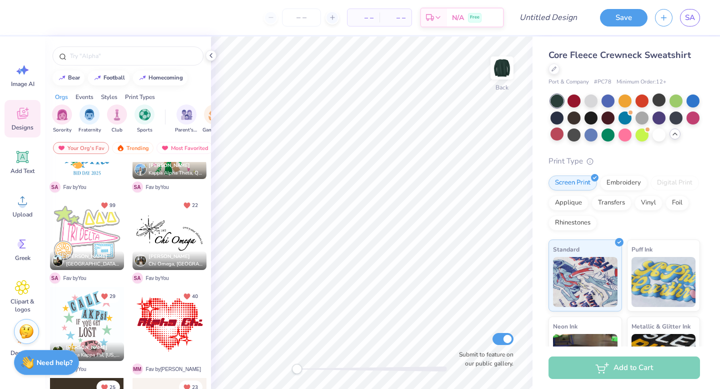
scroll to position [437, 0]
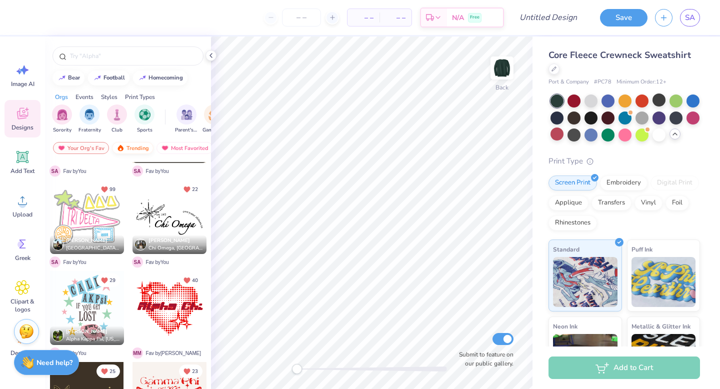
click at [132, 145] on div "Trending" at bounding box center [132, 148] width 41 height 12
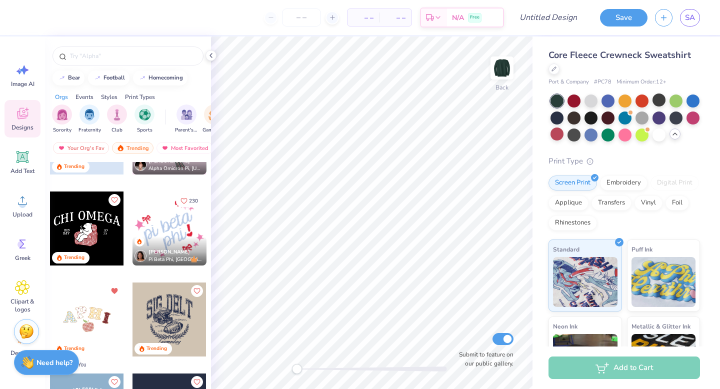
scroll to position [2973, 0]
click at [194, 197] on span "230" at bounding box center [193, 199] width 9 height 5
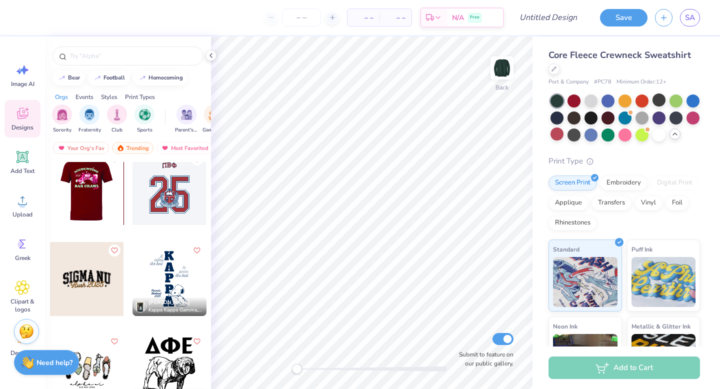
scroll to position [9342, 0]
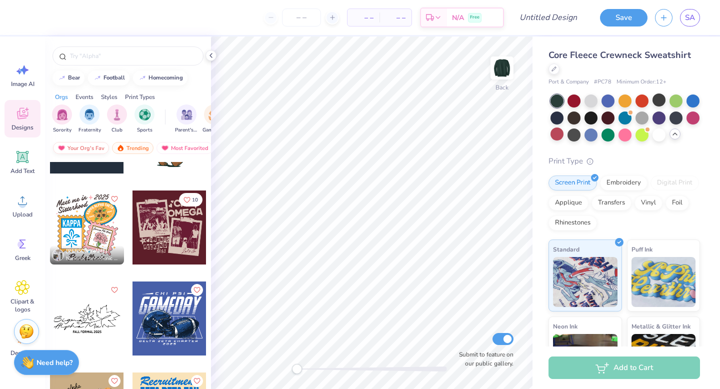
click at [83, 142] on div "Your Org's Fav" at bounding box center [81, 148] width 56 height 12
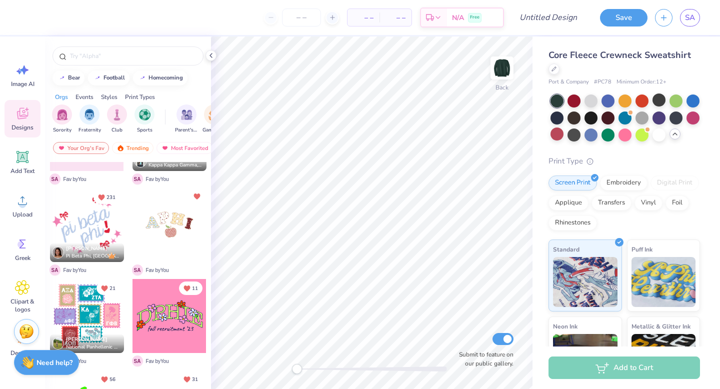
scroll to position [0, 0]
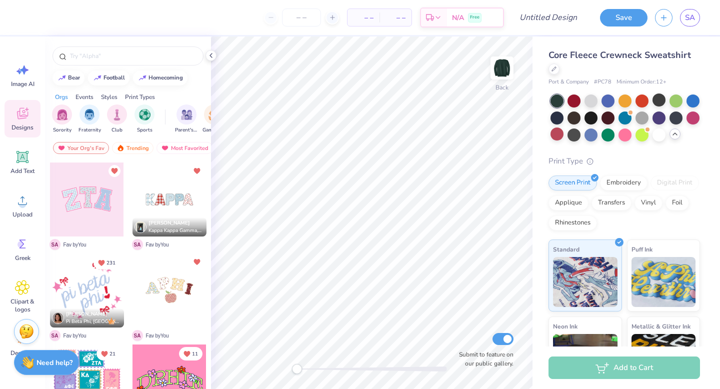
click at [99, 281] on div at bounding box center [87, 290] width 74 height 74
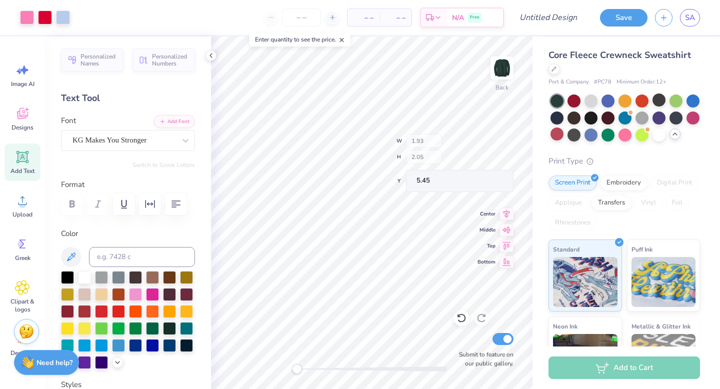
type input "1.93"
type input "2.05"
type input "5.45"
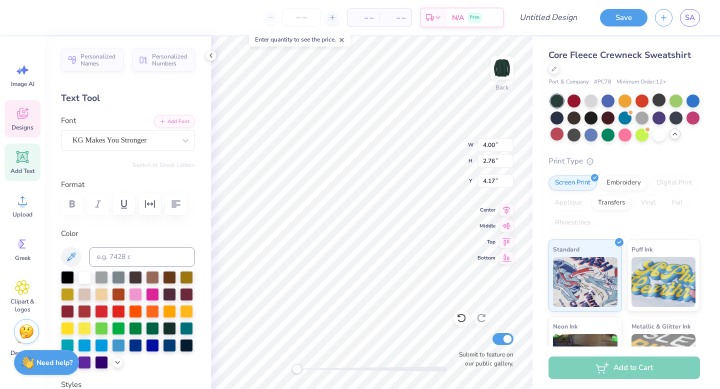
scroll to position [0, 4]
type textarea "i was singing with my sisters,"
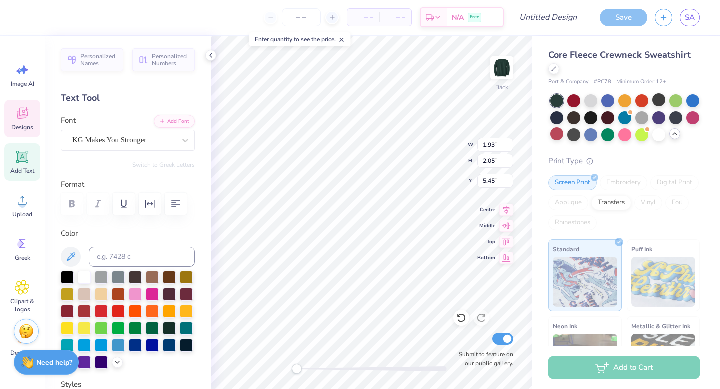
scroll to position [0, 1]
type textarea "i was singing with my friends"
type input "14.28"
type input "6.45"
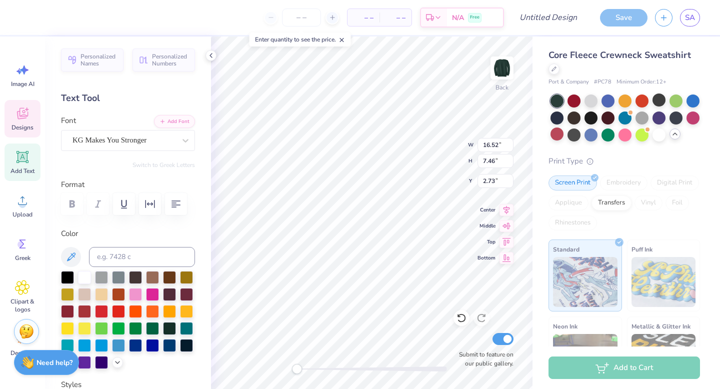
type input "2.64"
type input "16.52"
type input "7.37"
type input "1.61"
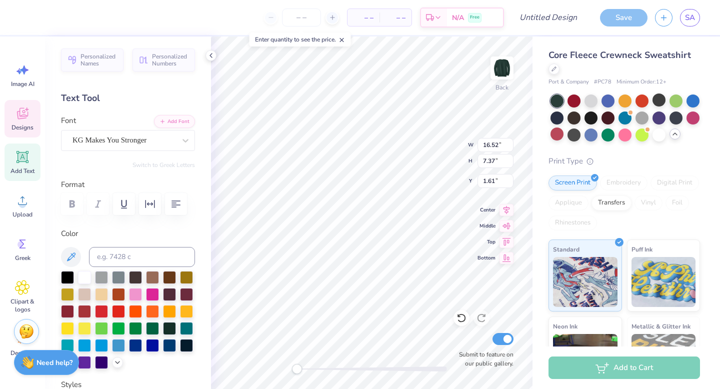
type input "14.37"
type input "6.41"
type input "1.35"
type input "17.23"
click at [418, 159] on div "Back W 5.73 5.73 " H 4.89 4.89 " Y 17.23 17.23 " Center Middle Top Bottom Submi…" at bounding box center [371, 212] width 321 height 352
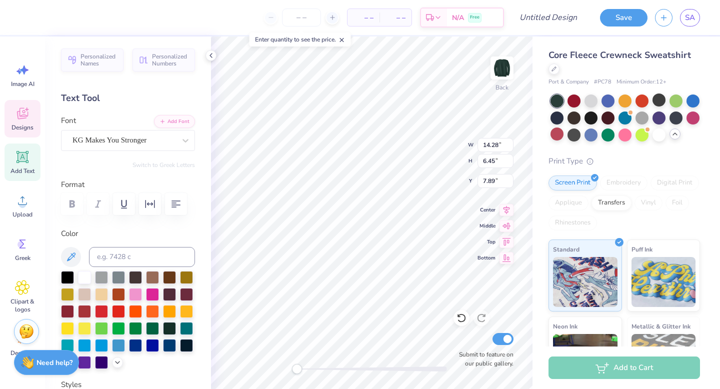
scroll to position [0, 3]
type input "14.37"
type input "6.41"
type input "11.50"
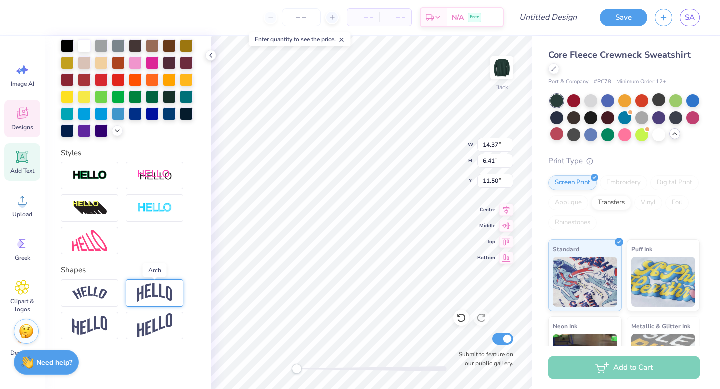
click at [160, 288] on img at bounding box center [154, 292] width 35 height 19
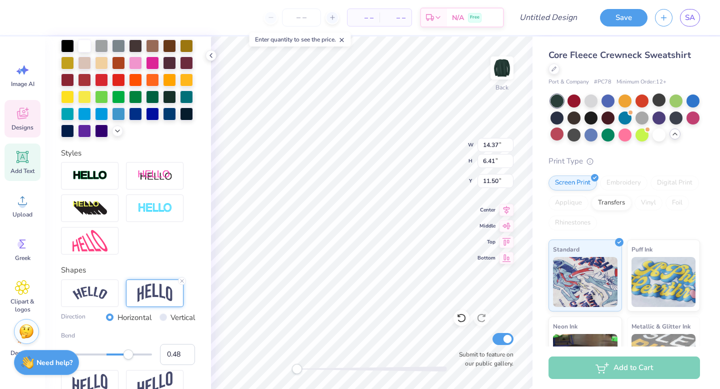
type input "0.47"
click at [128, 354] on div "Accessibility label" at bounding box center [128, 354] width 10 height 10
type input "12.78"
type input "6.43"
type input "3.79"
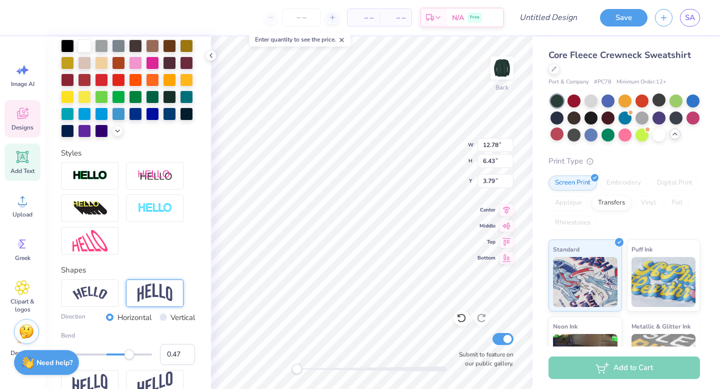
type input "14.28"
type input "6.45"
type input "8.85"
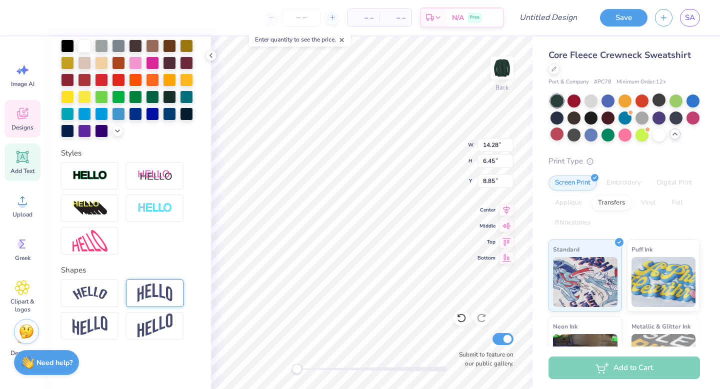
click at [136, 300] on div at bounding box center [154, 292] width 57 height 27
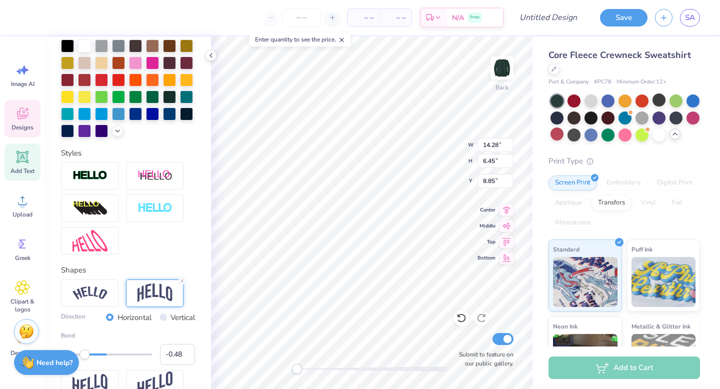
type input "-0.47"
drag, startPoint x: 129, startPoint y: 358, endPoint x: 85, endPoint y: 356, distance: 44.0
click at [85, 356] on div "Accessibility label" at bounding box center [84, 354] width 10 height 10
type input "-0.40"
click at [88, 356] on div "Accessibility label" at bounding box center [88, 354] width 10 height 10
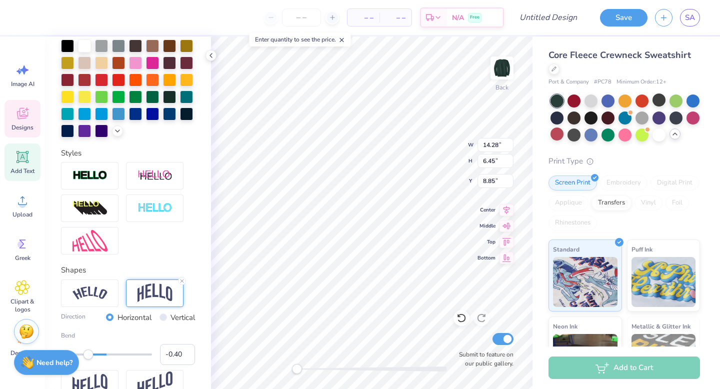
type input "14.25"
type input "6.89"
type input "7.87"
type input "14.31"
type input "3.30"
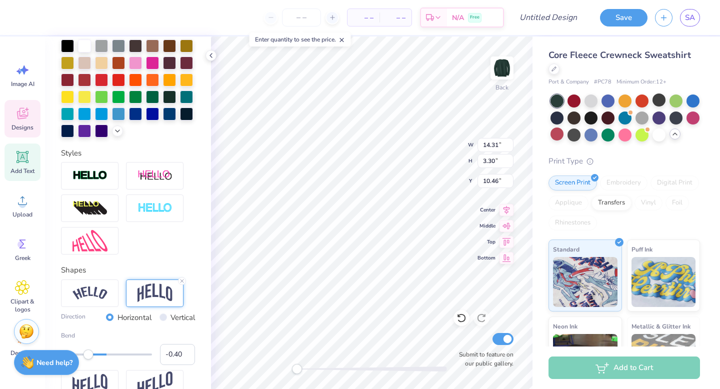
type input "10.46"
type input "13.59"
type input "3.13"
type input "8.37"
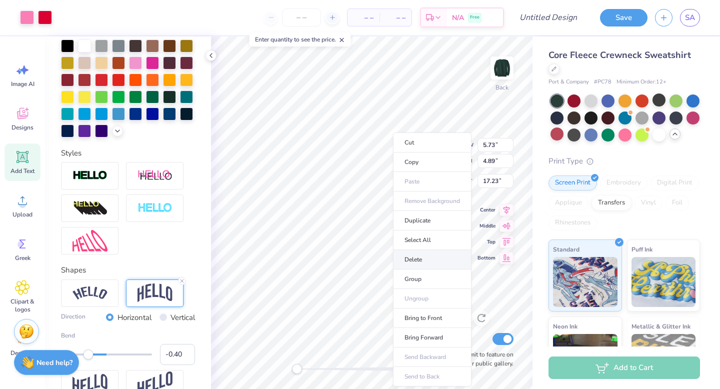
click at [429, 262] on li "Delete" at bounding box center [432, 259] width 78 height 19
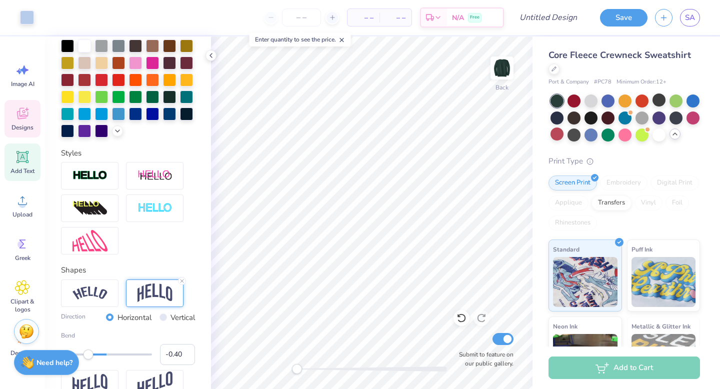
click at [14, 123] on span "Designs" at bounding box center [22, 127] width 22 height 8
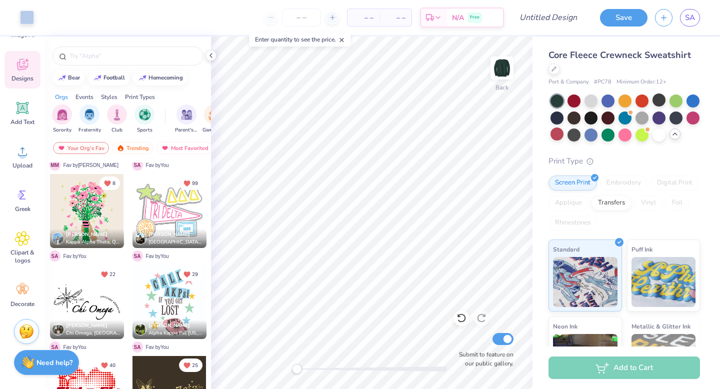
scroll to position [444, 0]
click at [102, 206] on div at bounding box center [87, 210] width 74 height 74
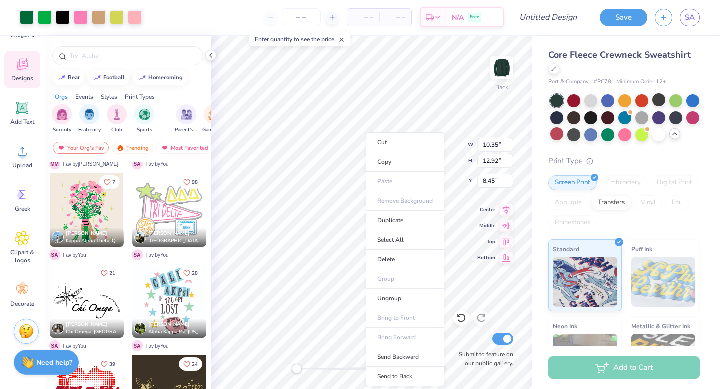
type input "8.45"
click at [392, 297] on li "Ungroup" at bounding box center [405, 298] width 78 height 19
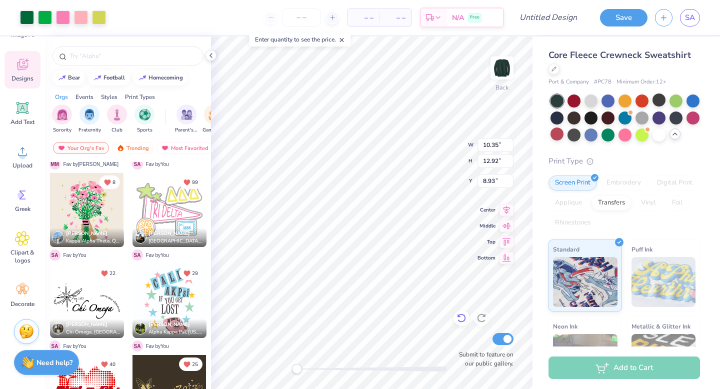
click at [460, 321] on icon at bounding box center [461, 318] width 8 height 9
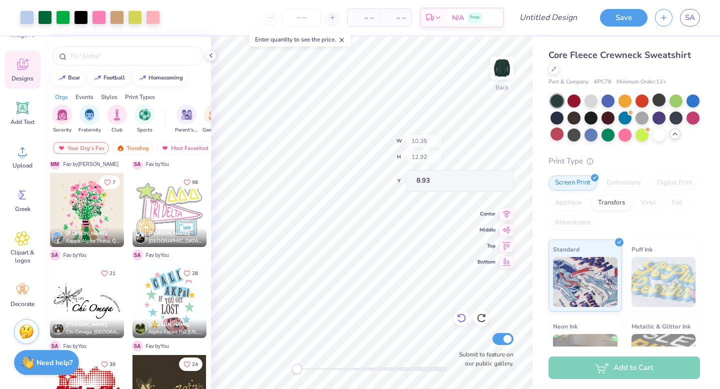
click at [460, 319] on icon at bounding box center [461, 318] width 10 height 10
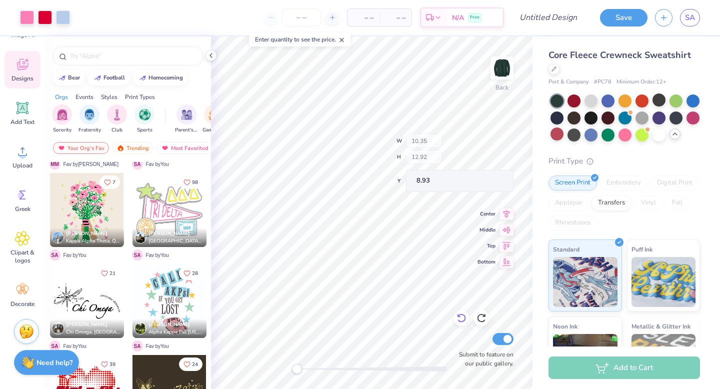
type input "3.00"
click at [425, 364] on div "Back Submit to feature on our public gallery." at bounding box center [371, 212] width 321 height 352
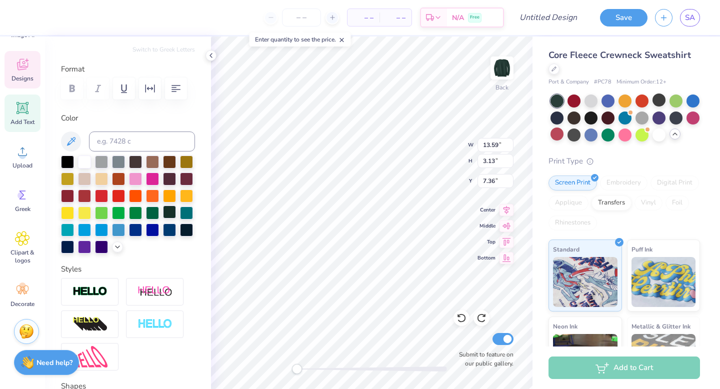
scroll to position [231, 0]
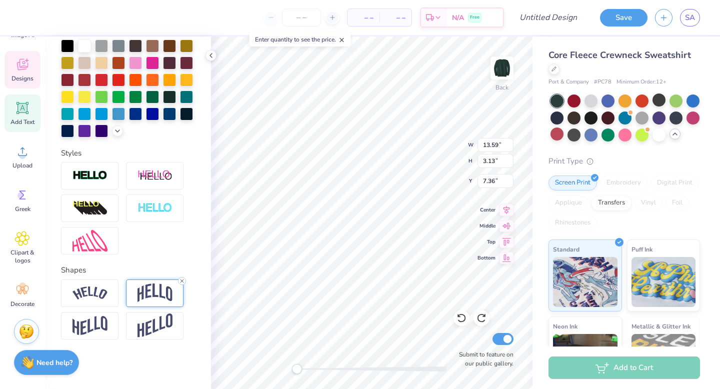
click at [180, 280] on icon at bounding box center [182, 281] width 6 height 6
type input "13.62"
type input "3.40"
type input "3.00"
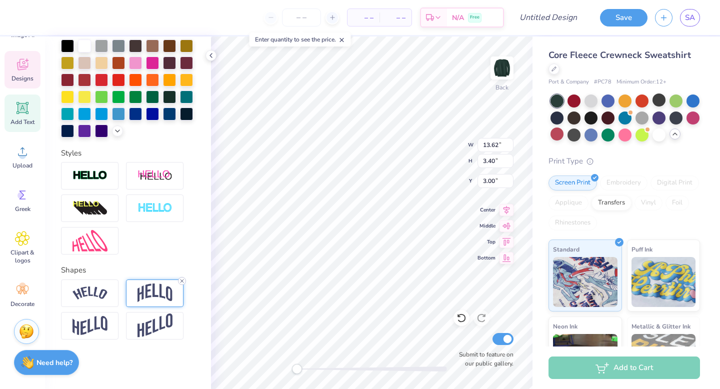
click at [181, 281] on icon at bounding box center [182, 281] width 6 height 6
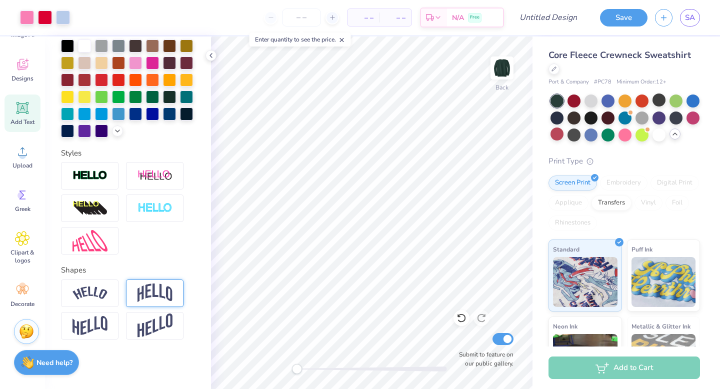
click at [453, 338] on div "Back Submit to feature on our public gallery." at bounding box center [371, 212] width 321 height 352
click at [455, 355] on div "Back Submit to feature on our public gallery." at bounding box center [371, 212] width 321 height 352
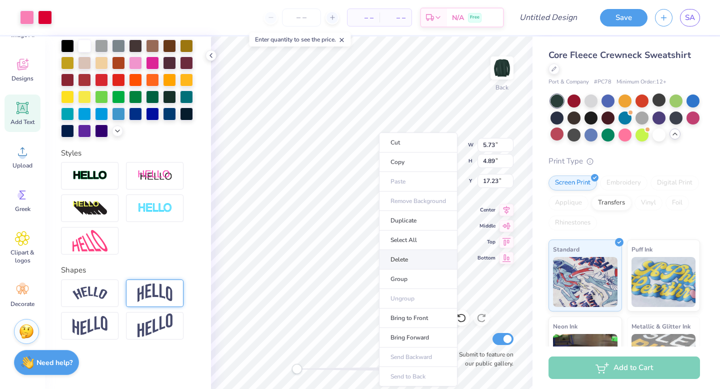
click at [426, 252] on li "Delete" at bounding box center [418, 259] width 78 height 19
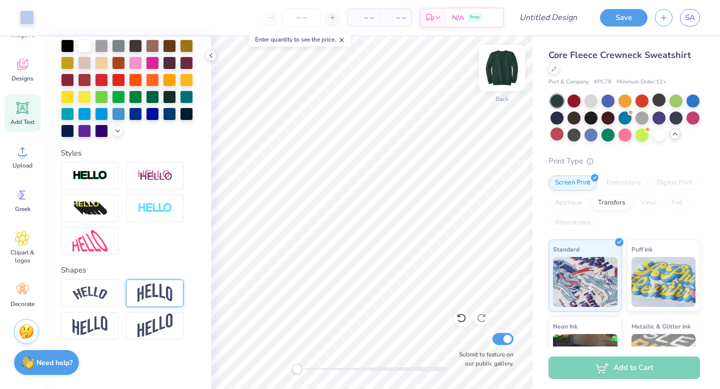
click at [495, 63] on div "Back Submit to feature on our public gallery." at bounding box center [371, 212] width 321 height 352
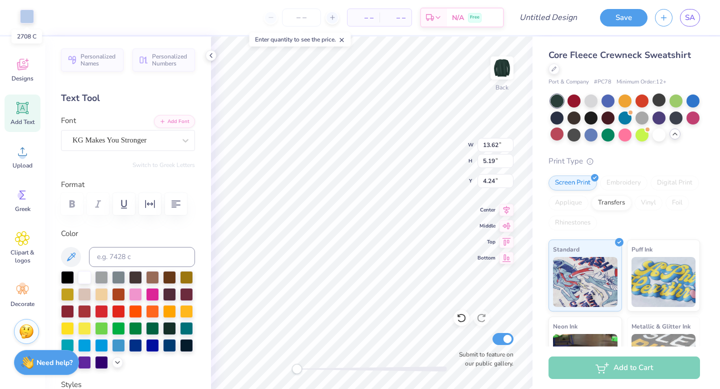
click at [32, 17] on div at bounding box center [27, 16] width 14 height 14
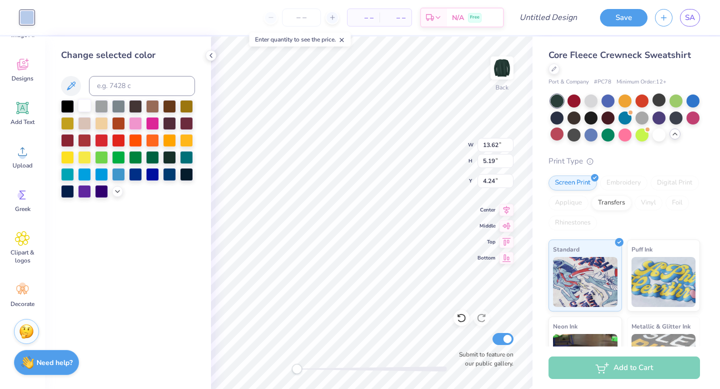
click at [84, 104] on div at bounding box center [84, 105] width 13 height 13
click at [115, 192] on icon at bounding box center [117, 190] width 8 height 8
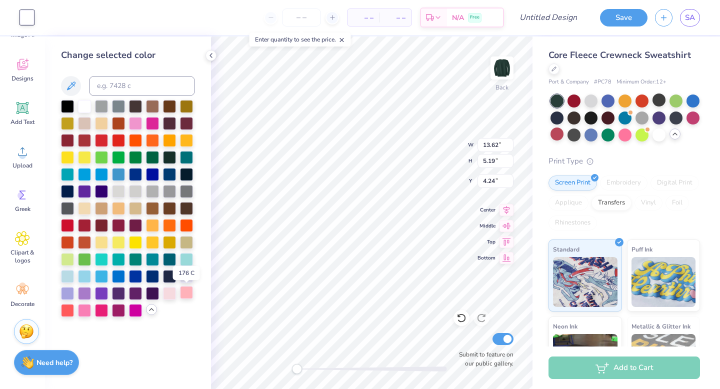
click at [182, 292] on div at bounding box center [186, 292] width 13 height 13
drag, startPoint x: 163, startPoint y: 295, endPoint x: 164, endPoint y: 342, distance: 47.0
click at [163, 296] on div at bounding box center [169, 293] width 13 height 13
drag, startPoint x: 152, startPoint y: 216, endPoint x: 152, endPoint y: 209, distance: 7.0
click at [152, 215] on div at bounding box center [128, 208] width 134 height 217
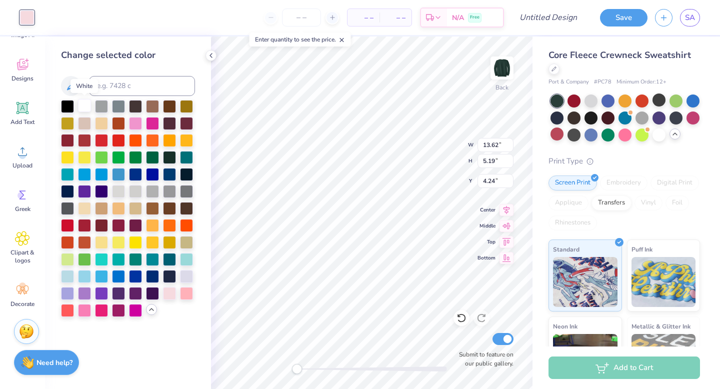
click at [86, 111] on div at bounding box center [84, 105] width 13 height 13
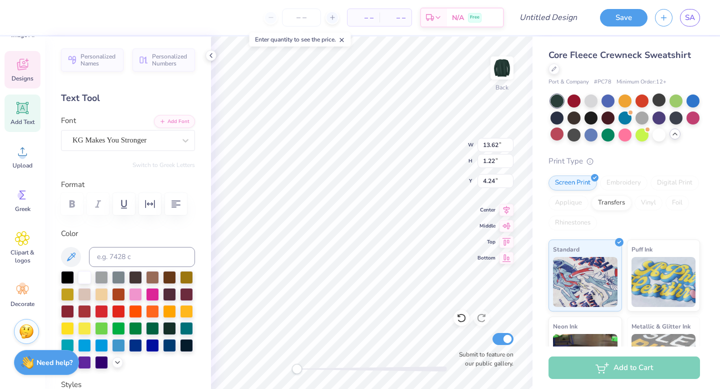
type input "13.59"
type input "1.24"
type input "8.19"
click at [29, 77] on span "Designs" at bounding box center [22, 78] width 22 height 8
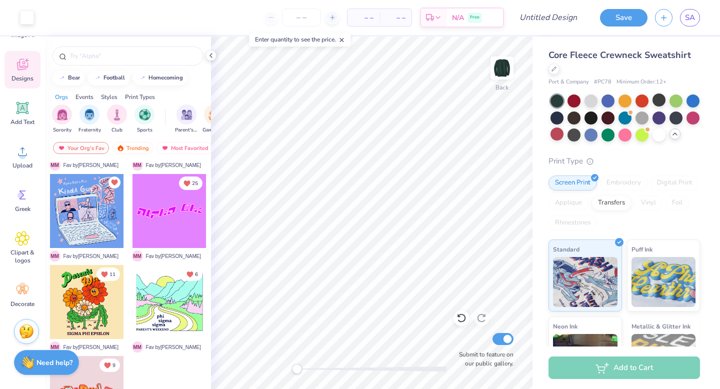
scroll to position [1464, 0]
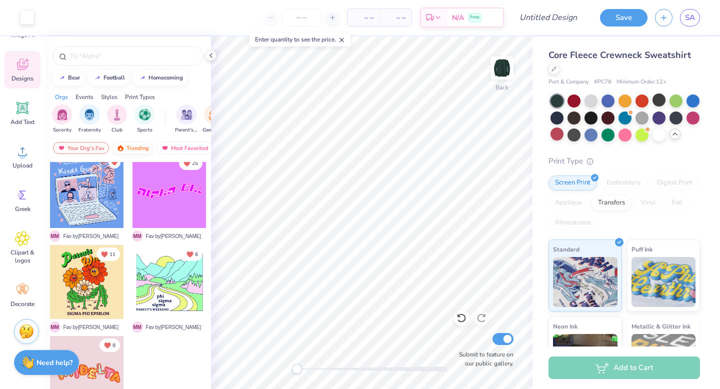
click at [124, 148] on div "Trending" at bounding box center [132, 148] width 41 height 12
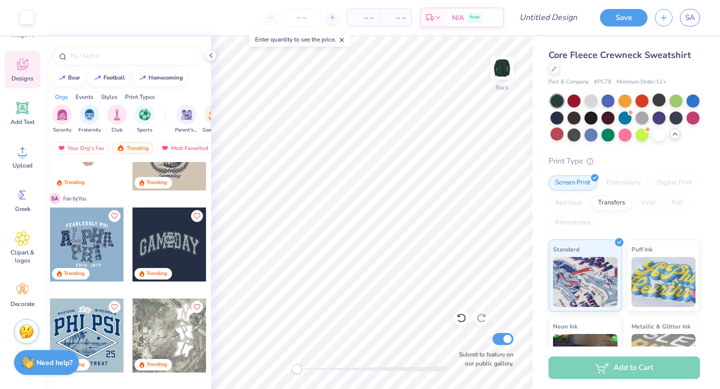
scroll to position [3144, 0]
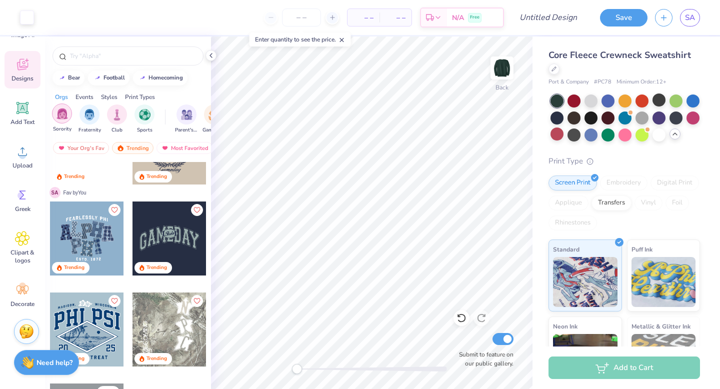
click at [59, 119] on div "filter for Sorority" at bounding box center [62, 113] width 20 height 20
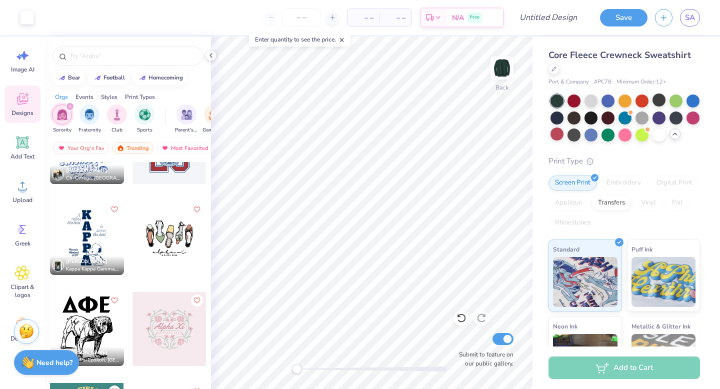
scroll to position [0, 0]
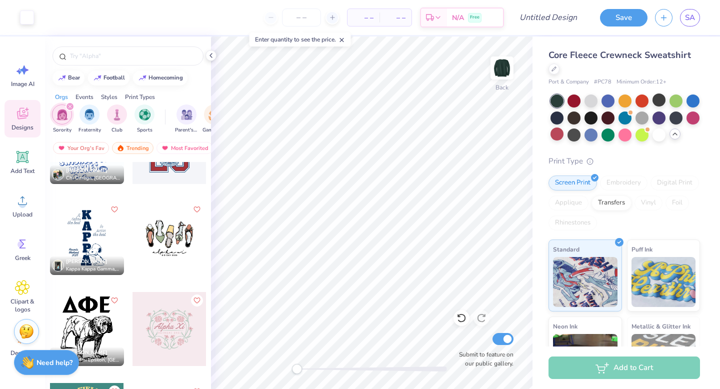
click at [20, 78] on div "Image AI" at bounding box center [22, 74] width 36 height 37
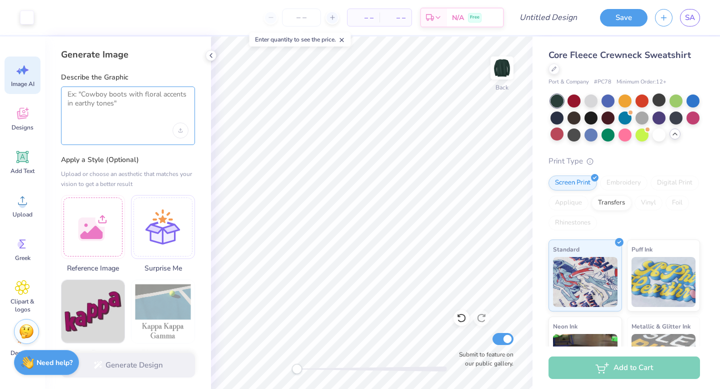
click at [110, 107] on textarea at bounding box center [127, 102] width 121 height 25
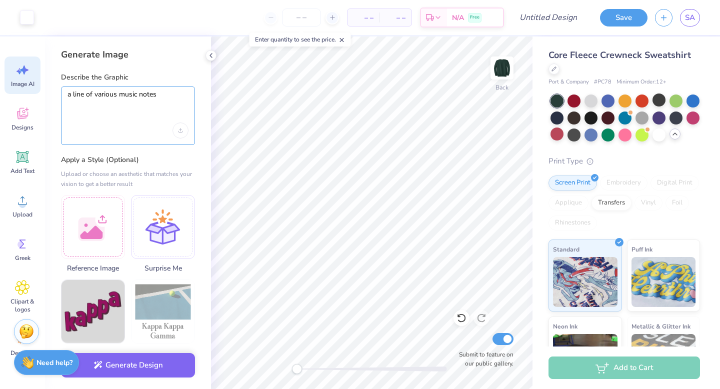
click at [93, 97] on textarea "a line of various music notes" at bounding box center [127, 102] width 121 height 25
type textarea "a line of 6 various music notes"
click at [147, 126] on div at bounding box center [127, 130] width 121 height 16
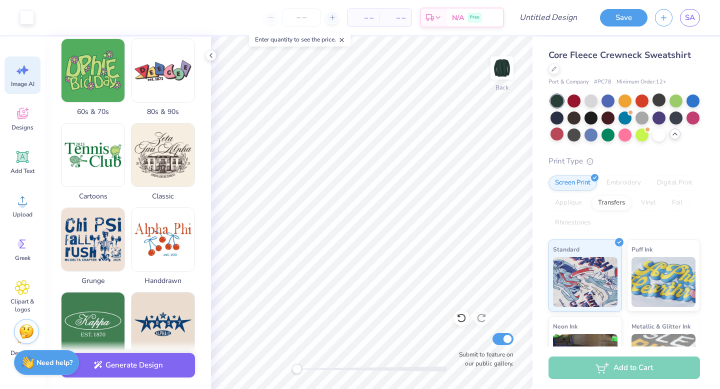
click at [148, 254] on img at bounding box center [162, 239] width 63 height 63
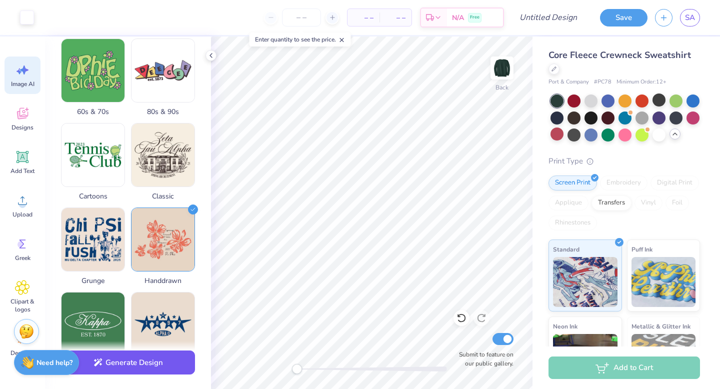
click at [157, 359] on button "Generate Design" at bounding box center [128, 362] width 134 height 24
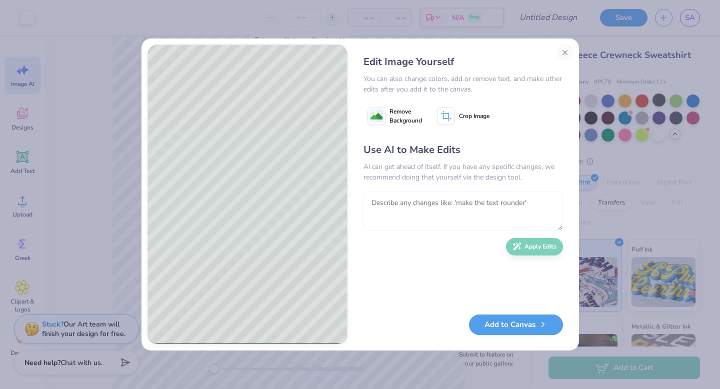
click at [428, 200] on textarea at bounding box center [462, 210] width 199 height 39
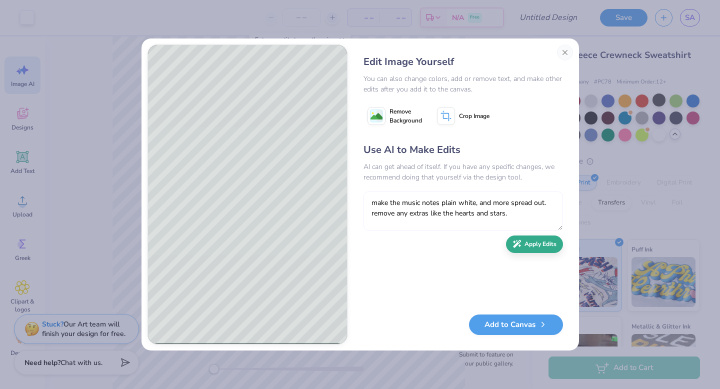
type textarea "make the music notes plain white, and more spread out. remove any extras like t…"
click at [536, 248] on button "Apply Edits" at bounding box center [534, 243] width 57 height 17
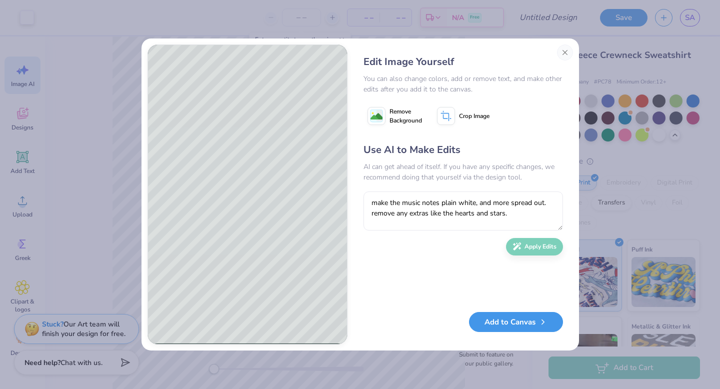
click at [512, 327] on button "Add to Canvas" at bounding box center [516, 322] width 94 height 20
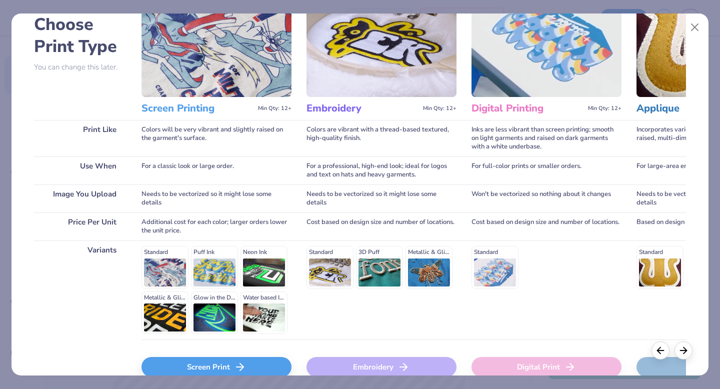
scroll to position [75, 0]
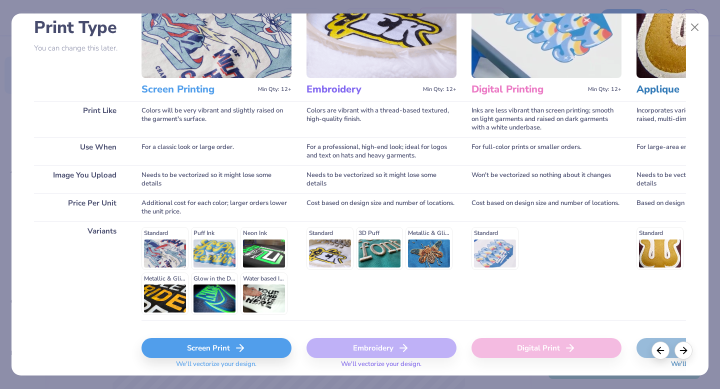
click at [158, 350] on div "Screen Print" at bounding box center [216, 348] width 150 height 20
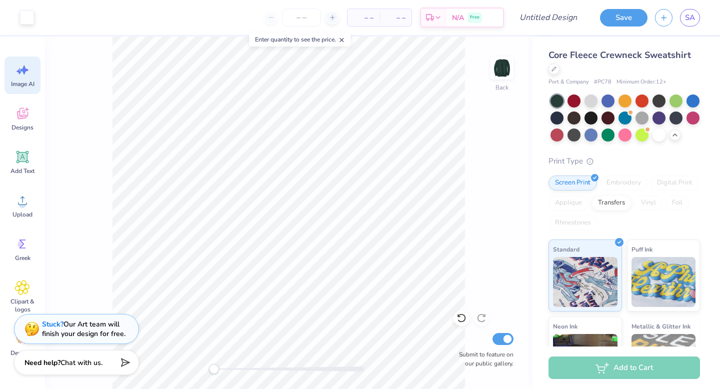
scroll to position [0, 0]
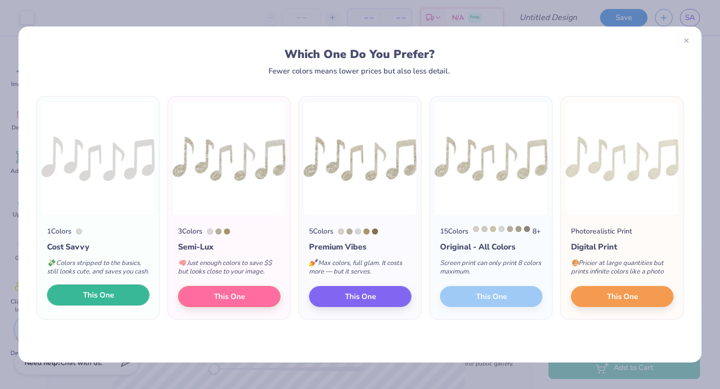
click at [58, 305] on button "This One" at bounding box center [98, 294] width 102 height 21
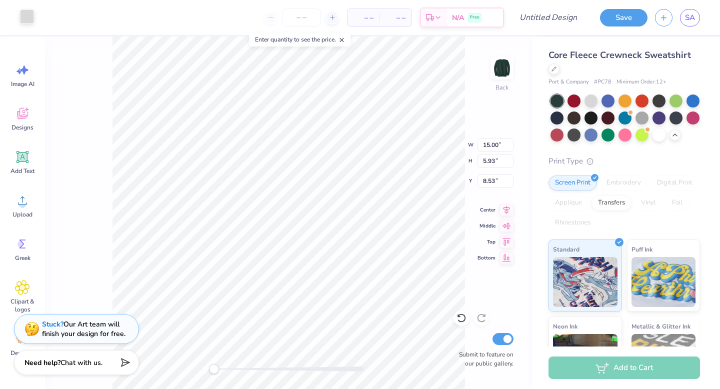
click at [26, 17] on div at bounding box center [27, 16] width 14 height 14
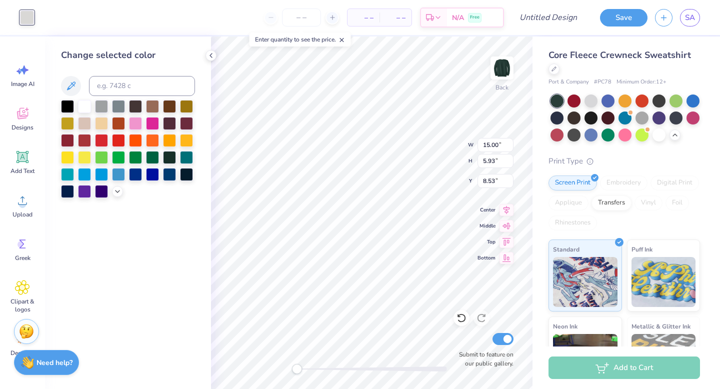
type input "5.56"
type input "2.20"
type input "12.27"
click at [81, 105] on div at bounding box center [84, 105] width 13 height 13
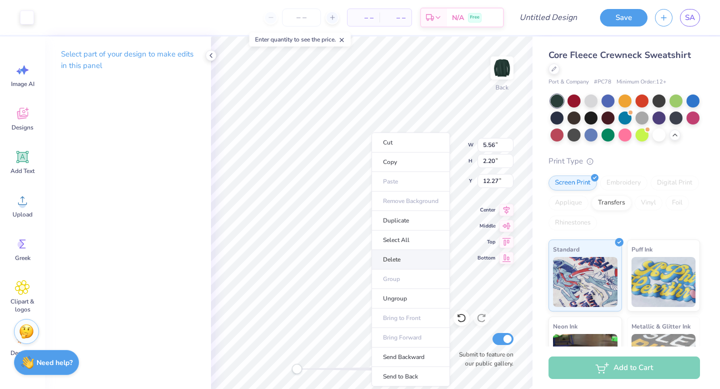
click at [393, 252] on li "Delete" at bounding box center [410, 259] width 78 height 19
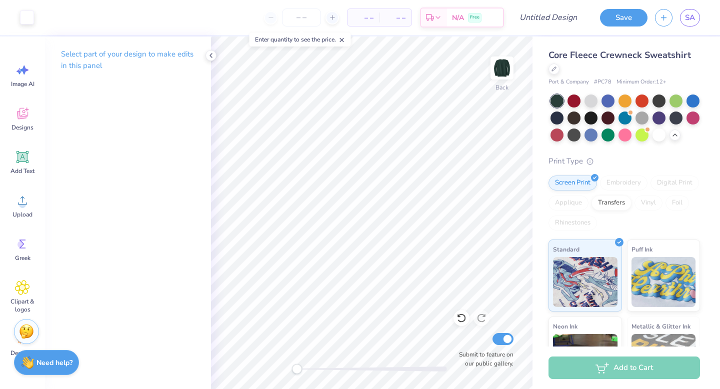
click at [532, 78] on div "Art colors – – Per Item – – Total Est. Delivery N/A Free Design Title Save SA I…" at bounding box center [360, 194] width 720 height 389
click at [210, 57] on icon at bounding box center [211, 55] width 8 height 8
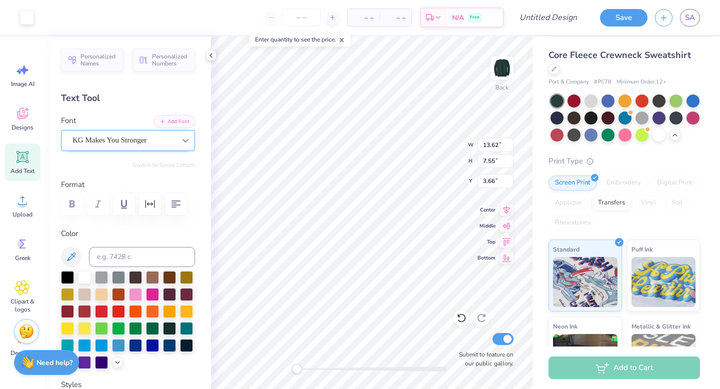
click at [180, 138] on icon at bounding box center [185, 140] width 10 height 10
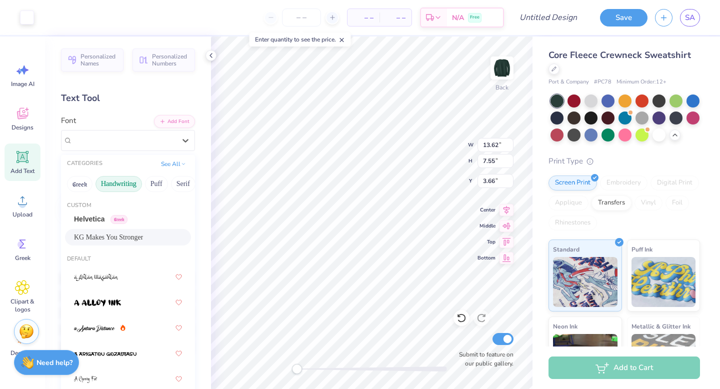
click at [131, 186] on button "Handwriting" at bounding box center [118, 184] width 46 height 16
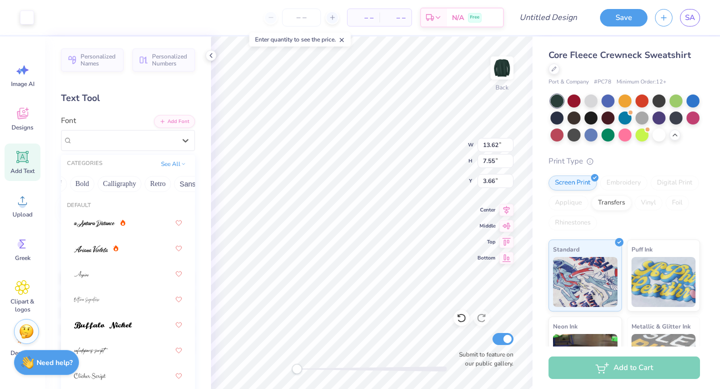
scroll to position [0, 135]
click at [122, 184] on button "Calligraphy" at bounding box center [113, 184] width 44 height 16
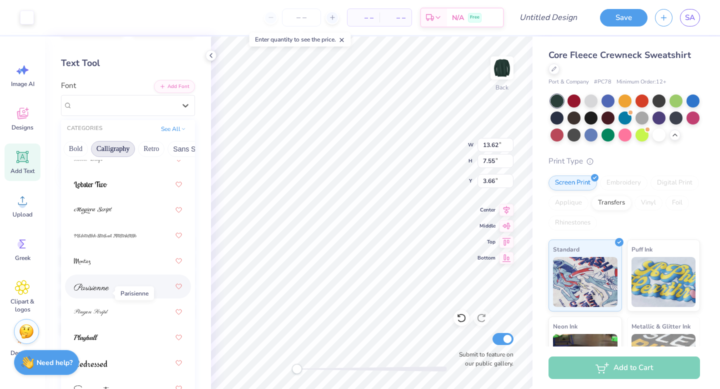
scroll to position [38, 0]
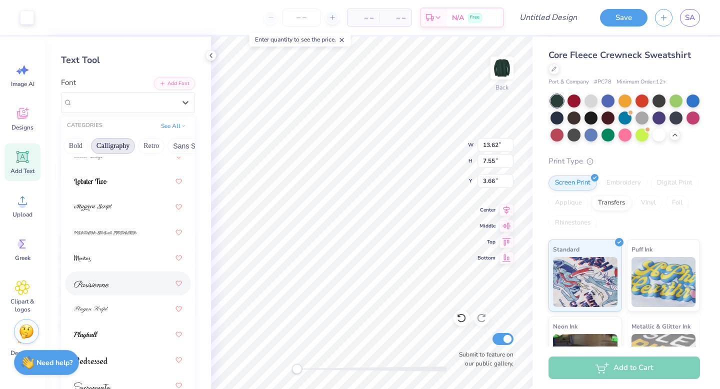
click at [90, 288] on div at bounding box center [128, 283] width 108 height 18
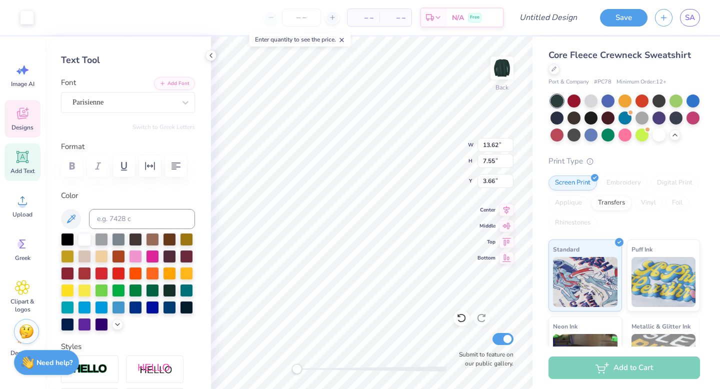
type input "13.59"
type input "1.24"
type input "9.97"
click at [464, 319] on icon at bounding box center [461, 318] width 8 height 9
click at [120, 98] on div "KG Makes You Stronger" at bounding box center [123, 101] width 105 height 15
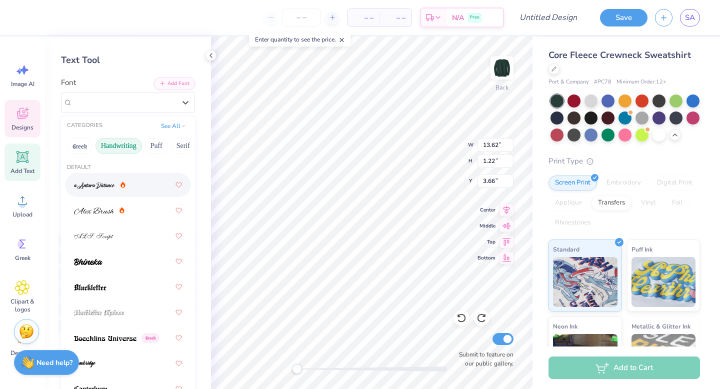
click at [116, 146] on button "Handwriting" at bounding box center [118, 146] width 46 height 16
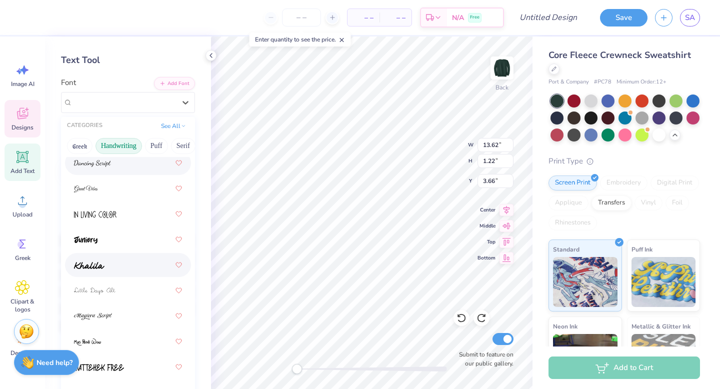
scroll to position [247, 0]
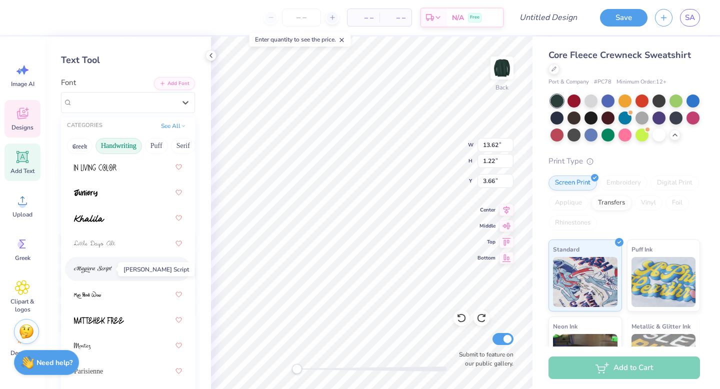
click at [111, 269] on img at bounding box center [93, 269] width 38 height 7
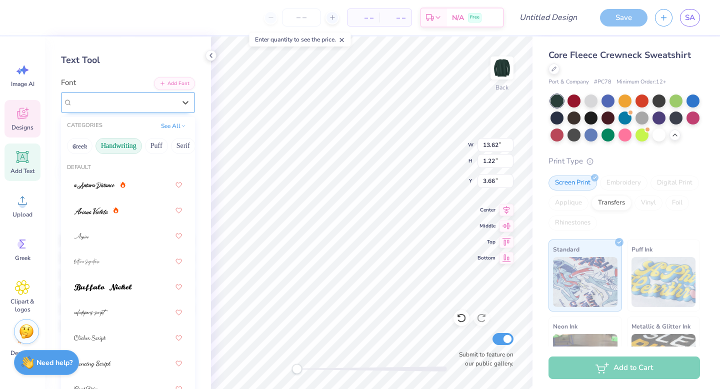
click at [161, 108] on div at bounding box center [123, 101] width 103 height 13
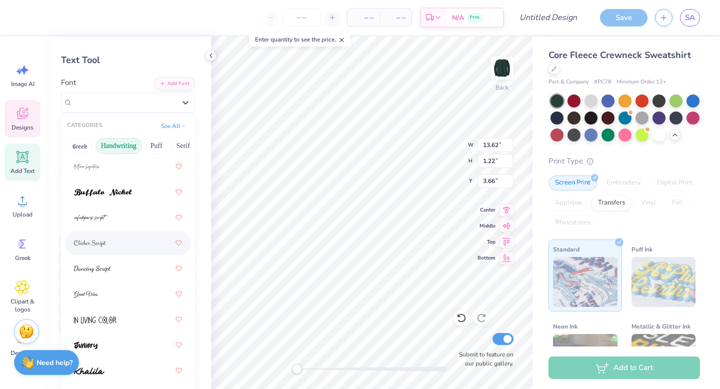
scroll to position [393, 0]
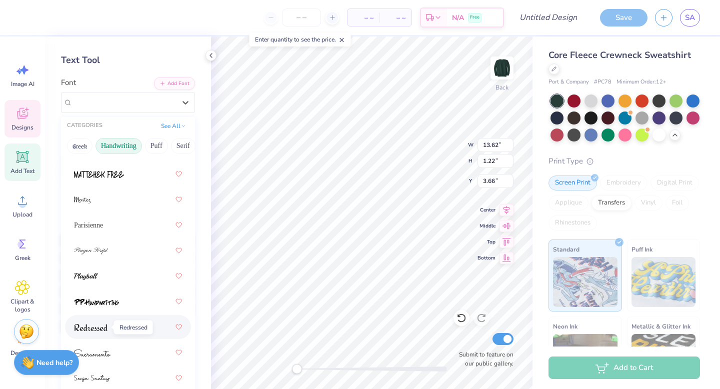
click at [81, 330] on img at bounding box center [90, 327] width 33 height 7
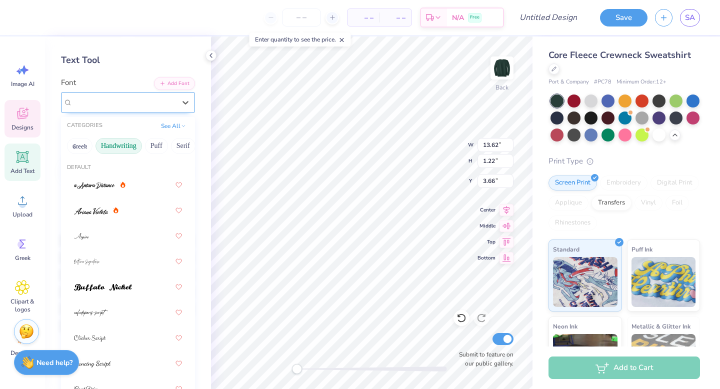
click at [176, 101] on div "Redressed" at bounding box center [123, 101] width 105 height 15
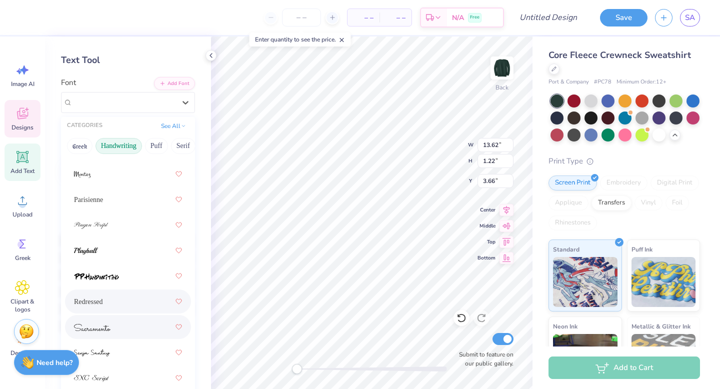
scroll to position [437, 0]
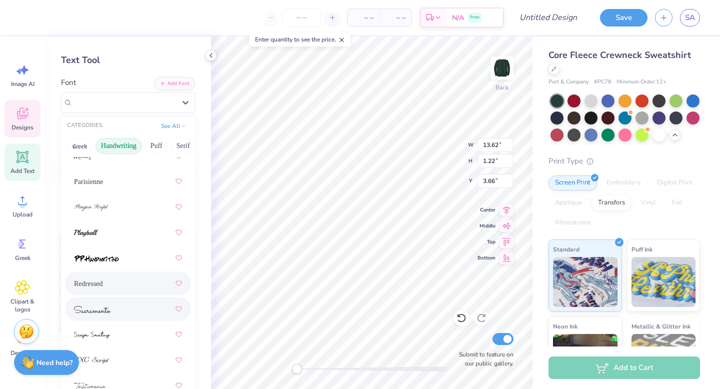
click at [113, 313] on div at bounding box center [128, 309] width 108 height 18
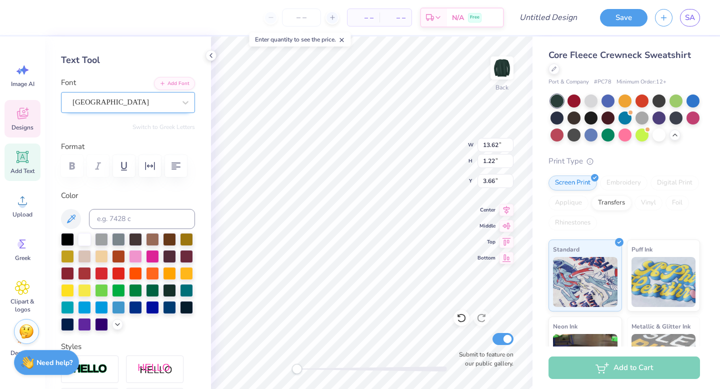
click at [162, 103] on div "[GEOGRAPHIC_DATA]" at bounding box center [123, 101] width 105 height 15
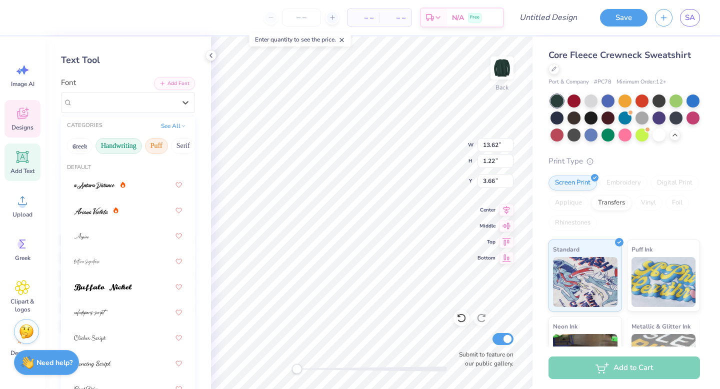
click at [156, 146] on button "Puff" at bounding box center [156, 146] width 23 height 16
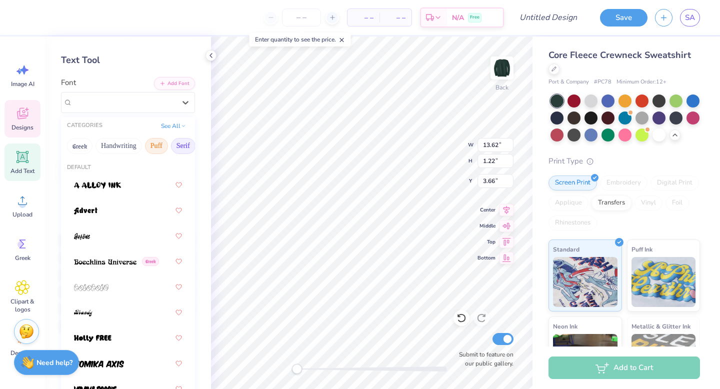
click at [171, 148] on button "Serif" at bounding box center [183, 146] width 24 height 16
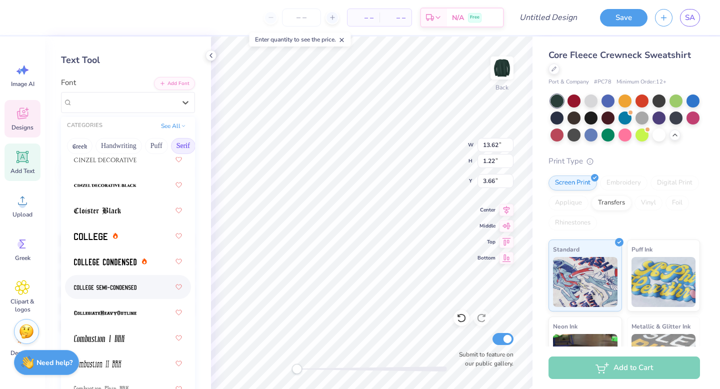
scroll to position [329, 0]
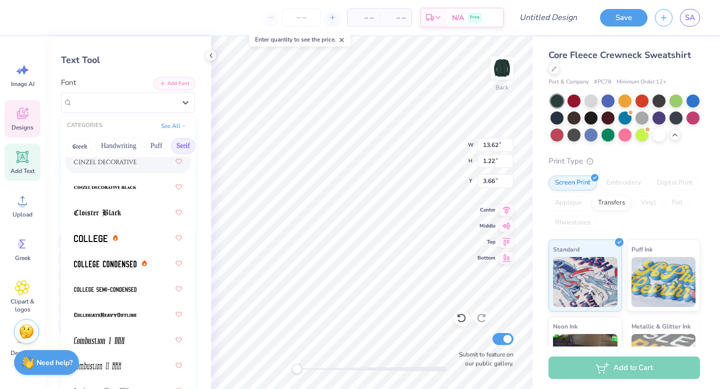
click at [129, 168] on div at bounding box center [128, 161] width 108 height 18
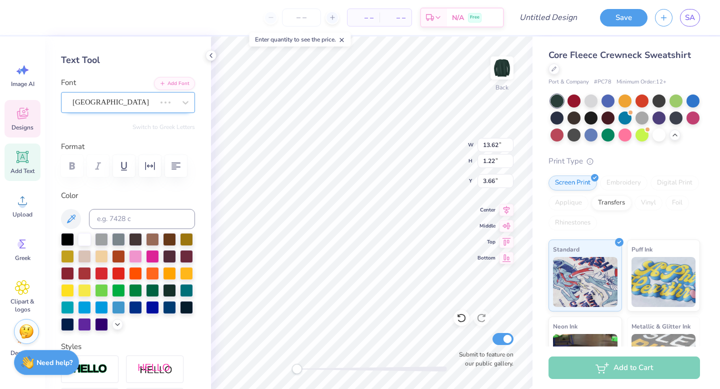
click at [168, 105] on div at bounding box center [165, 102] width 18 height 10
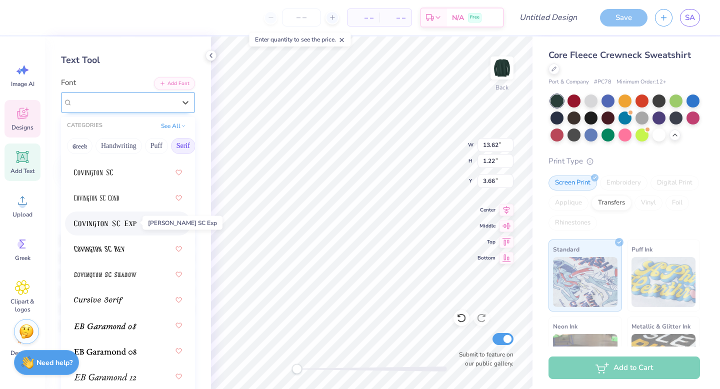
scroll to position [702, 0]
click at [115, 306] on div at bounding box center [128, 299] width 108 height 18
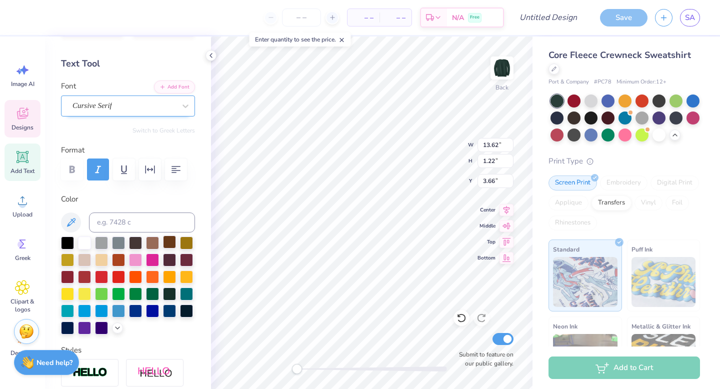
scroll to position [0, 0]
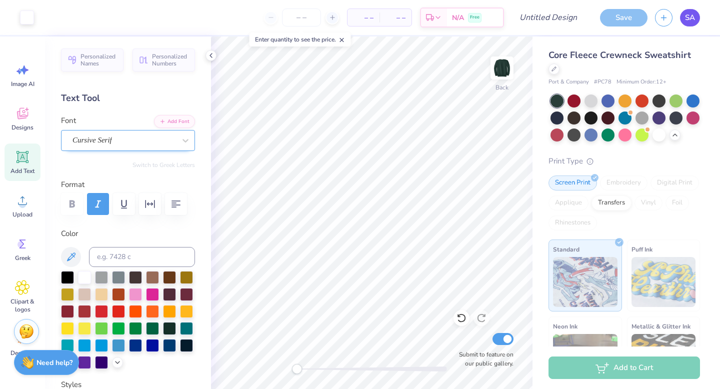
click at [691, 11] on link "SA" at bounding box center [690, 17] width 20 height 17
